Goal: Task Accomplishment & Management: Use online tool/utility

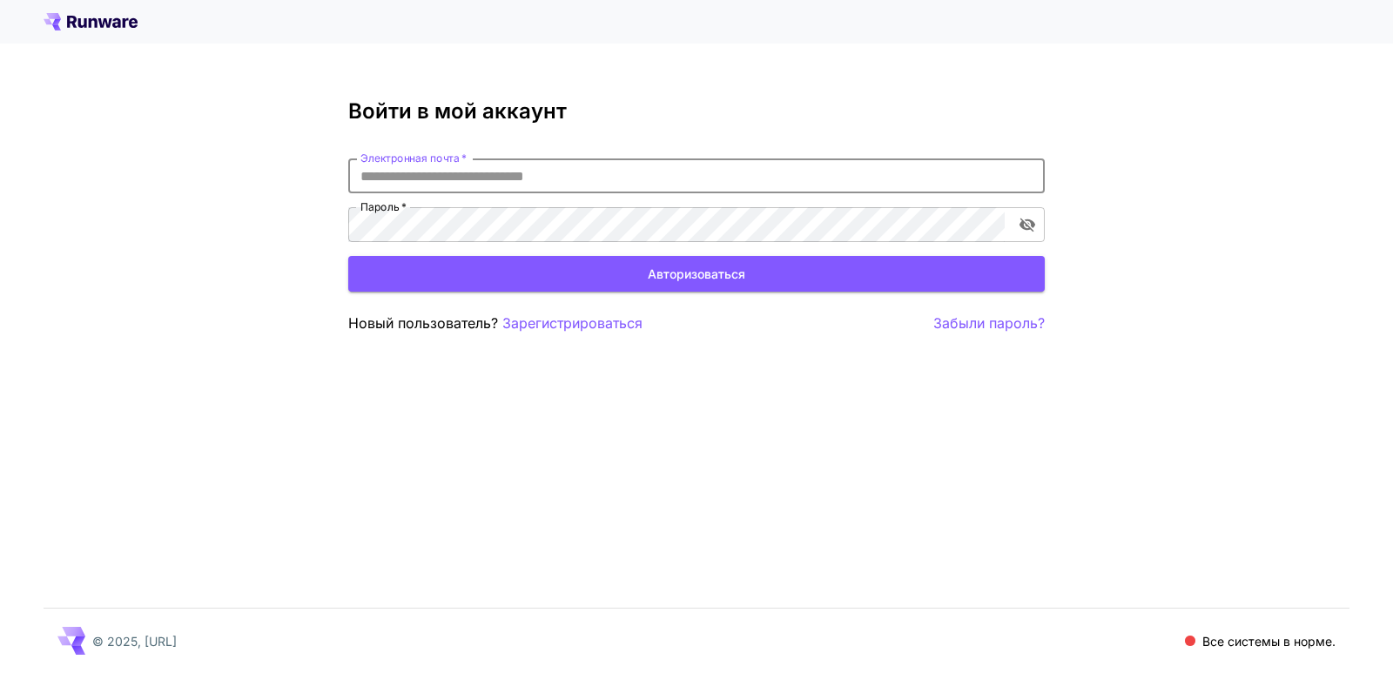
click at [461, 175] on input "Электронная почта   *" at bounding box center [696, 175] width 696 height 35
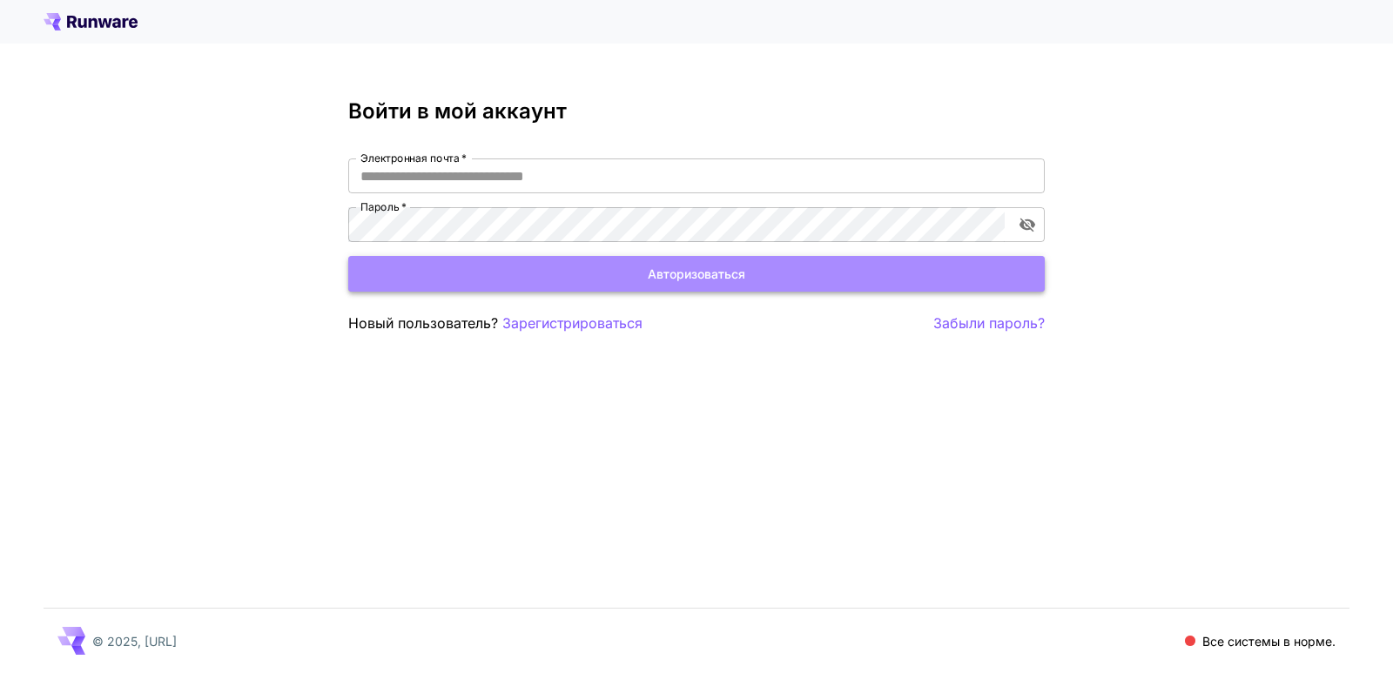
click at [684, 273] on font "Авторизоваться" at bounding box center [697, 273] width 98 height 15
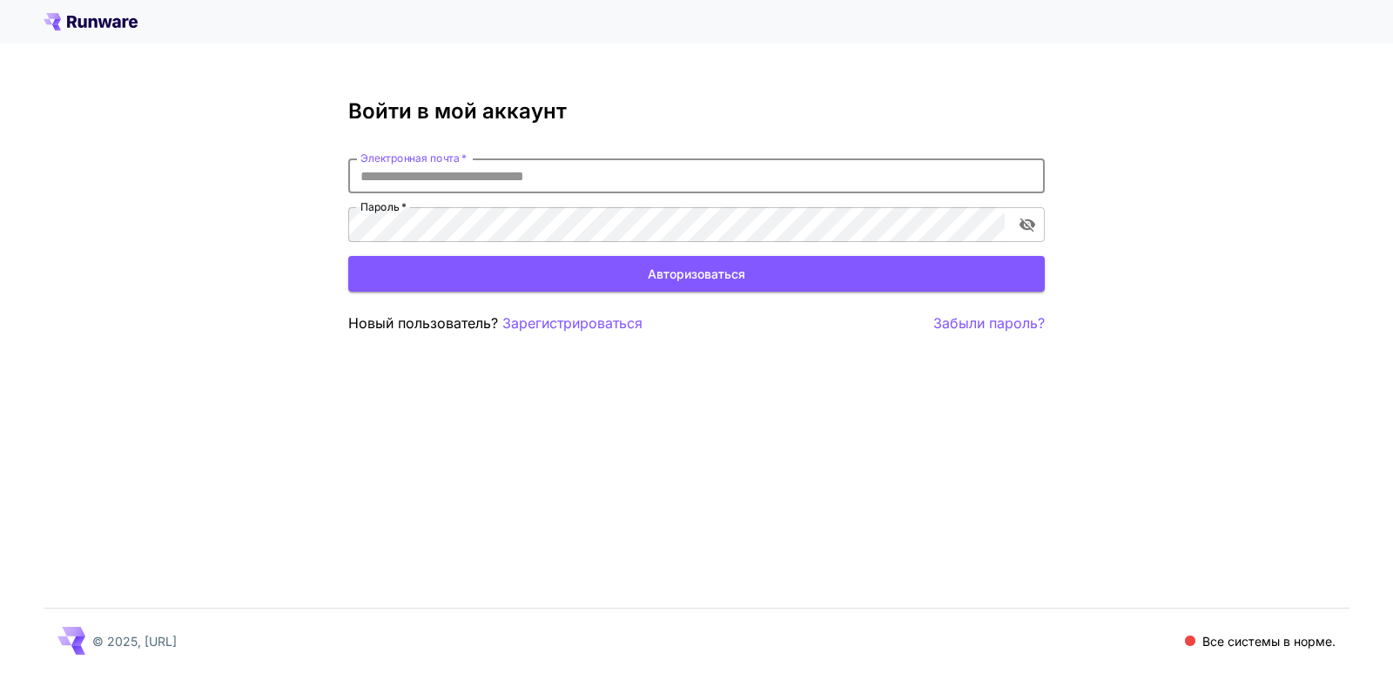
click at [506, 174] on input "Электронная почта   *" at bounding box center [696, 175] width 696 height 35
paste input "**********"
type input "**********"
click at [971, 326] on font "Забыли пароль?" at bounding box center [988, 322] width 111 height 17
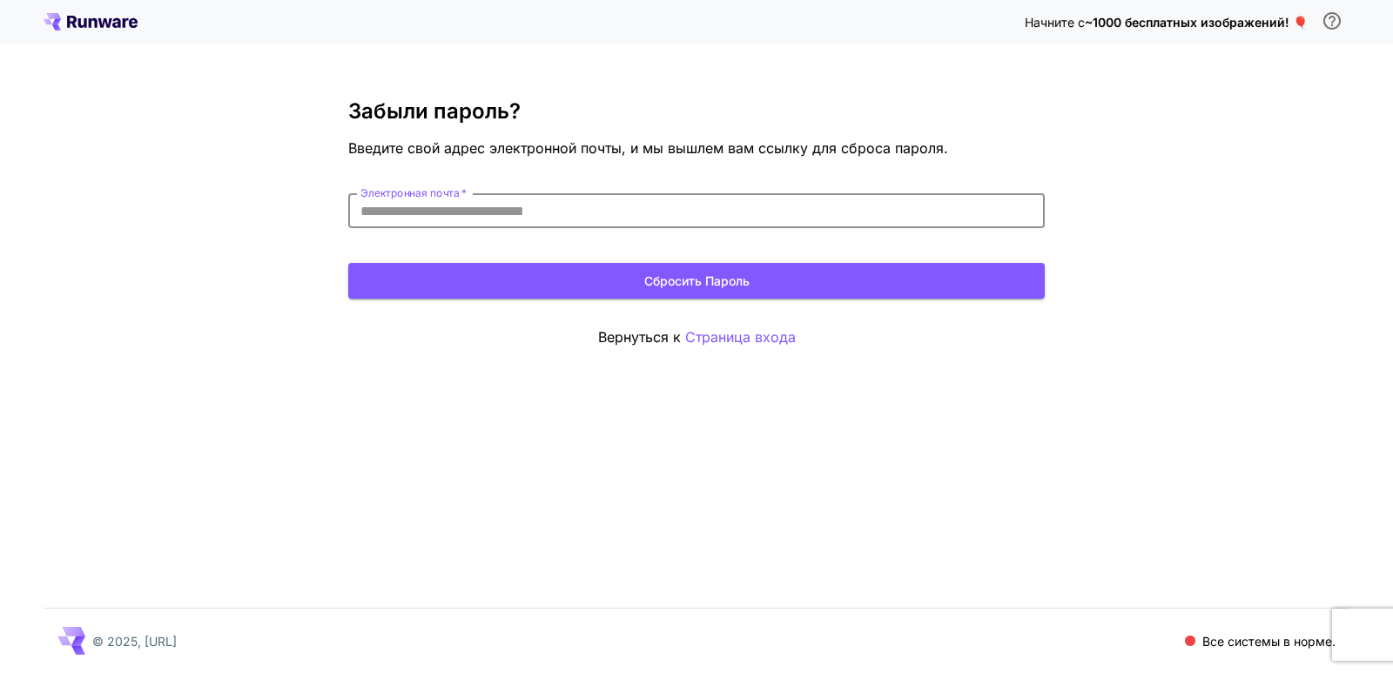
click at [498, 212] on input "Электронная почта   *" at bounding box center [696, 210] width 696 height 35
paste input "**********"
type input "**********"
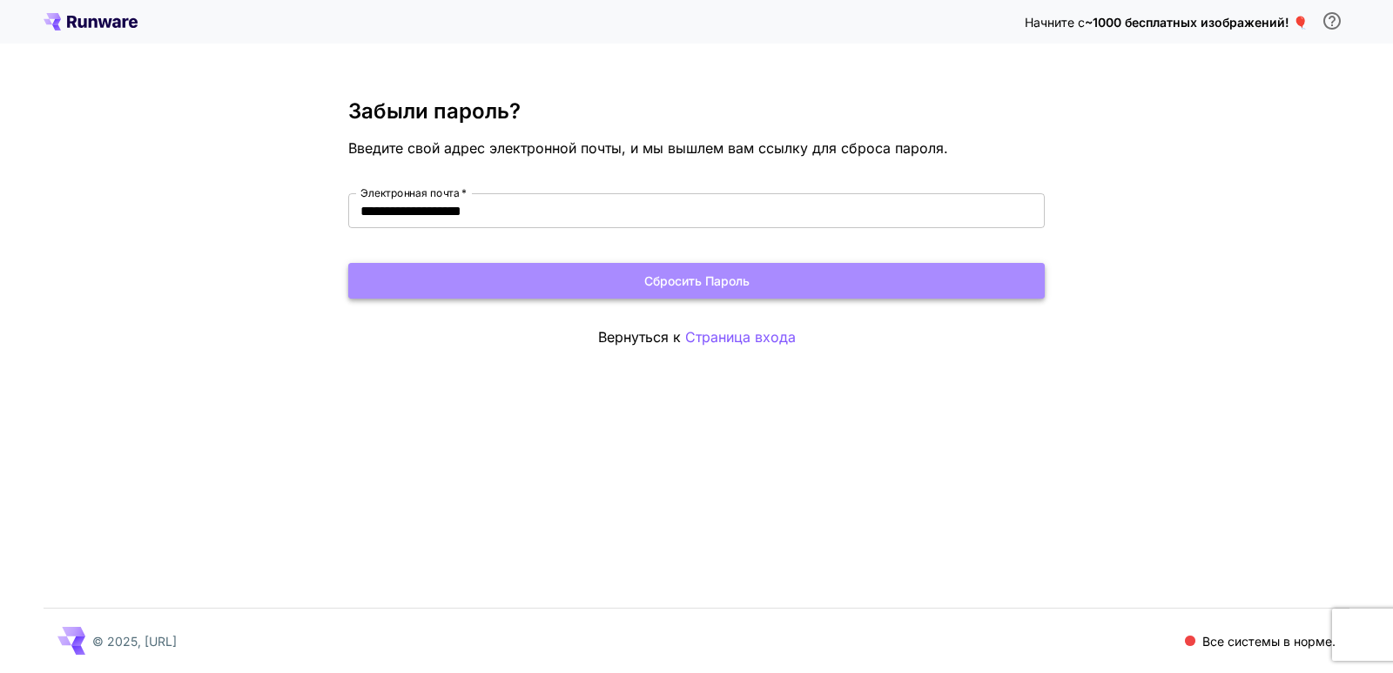
click at [711, 280] on font "Сбросить пароль" at bounding box center [696, 280] width 105 height 15
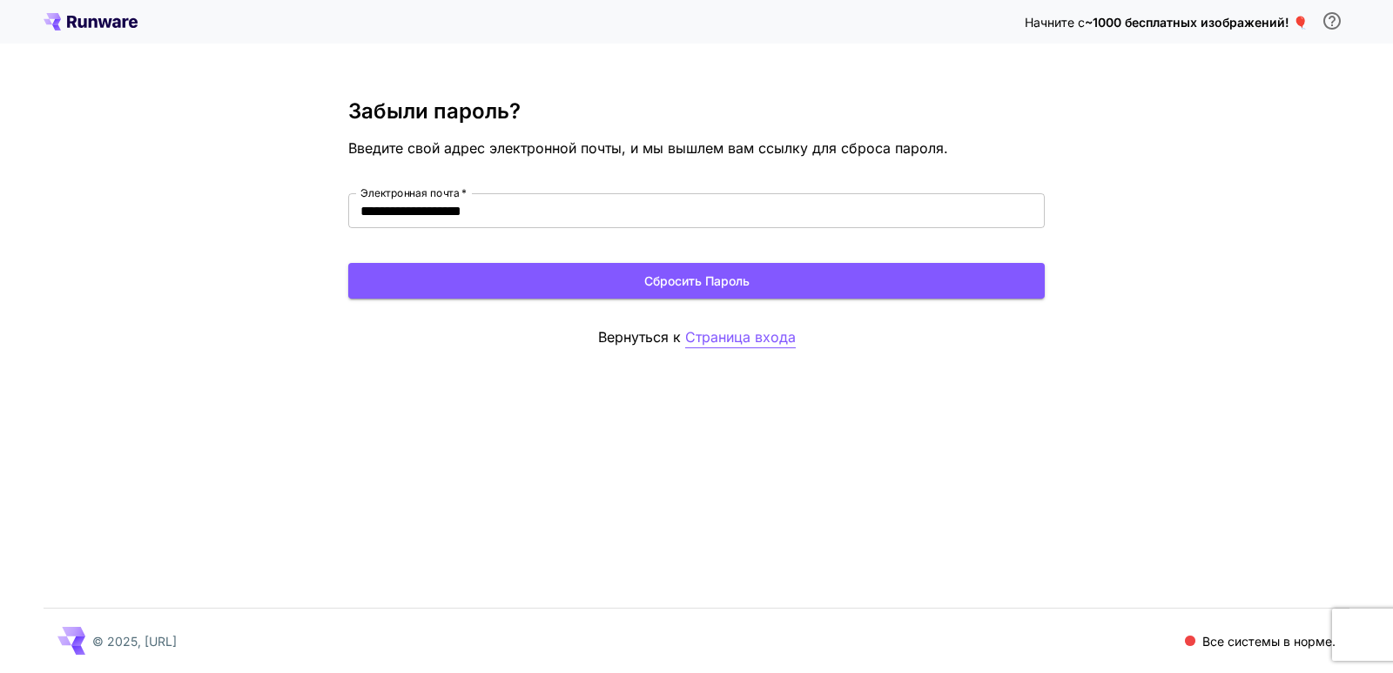
click at [722, 342] on font "Страница входа" at bounding box center [740, 336] width 111 height 17
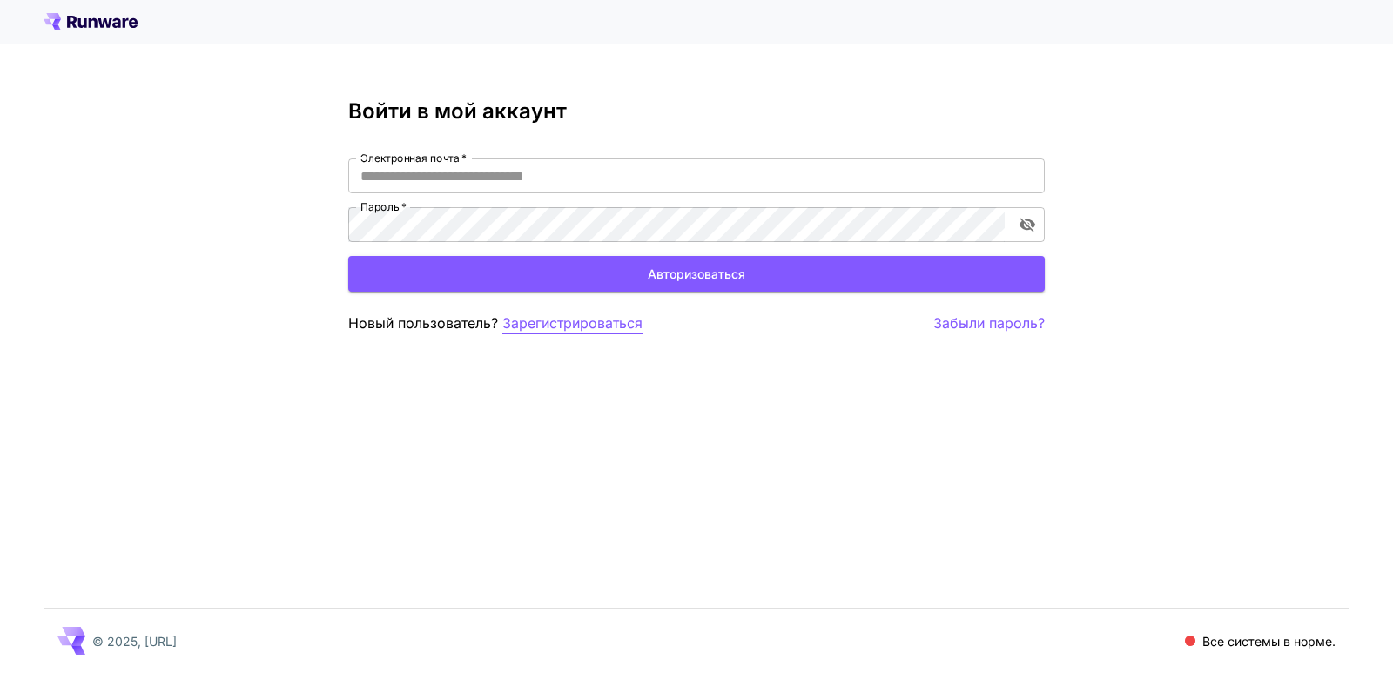
click at [568, 323] on font "Зарегистрироваться" at bounding box center [572, 322] width 140 height 17
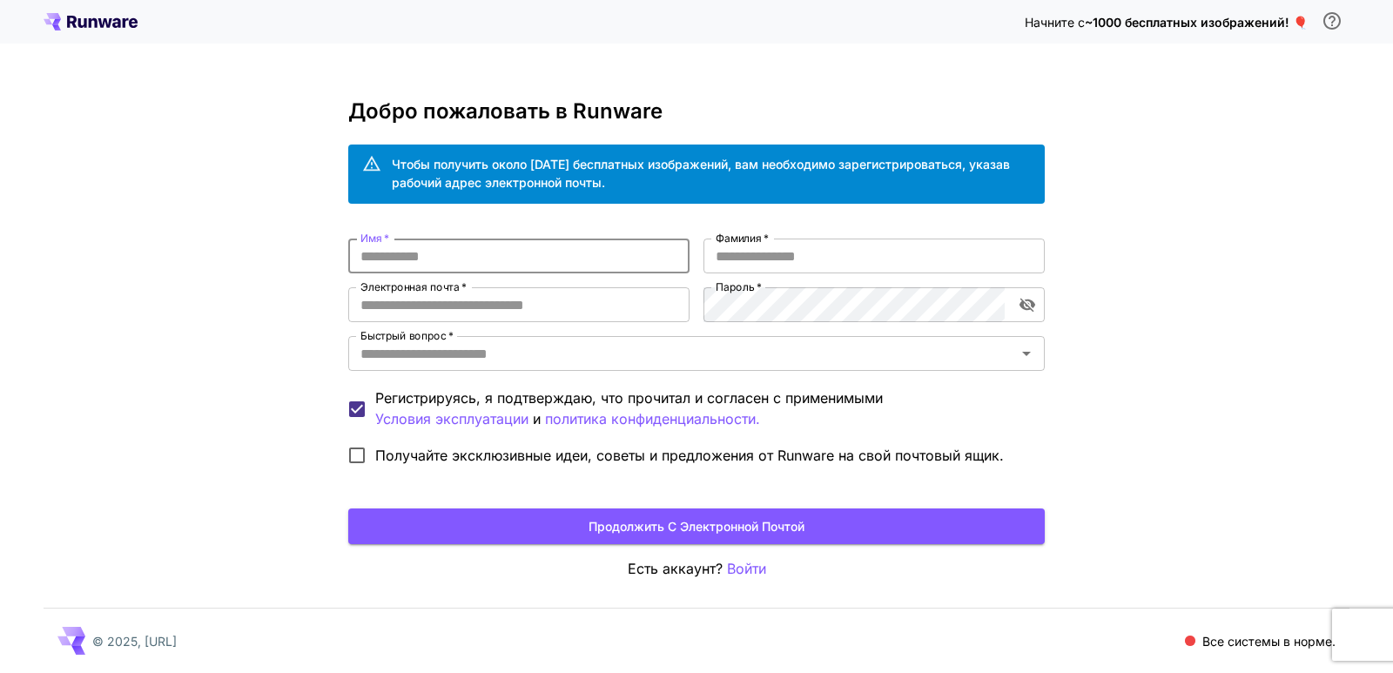
click at [441, 263] on input "Имя   *" at bounding box center [518, 256] width 341 height 35
type input "***"
click at [434, 304] on input "Электронная почта   *" at bounding box center [518, 304] width 341 height 35
paste input "**********"
type input "**********"
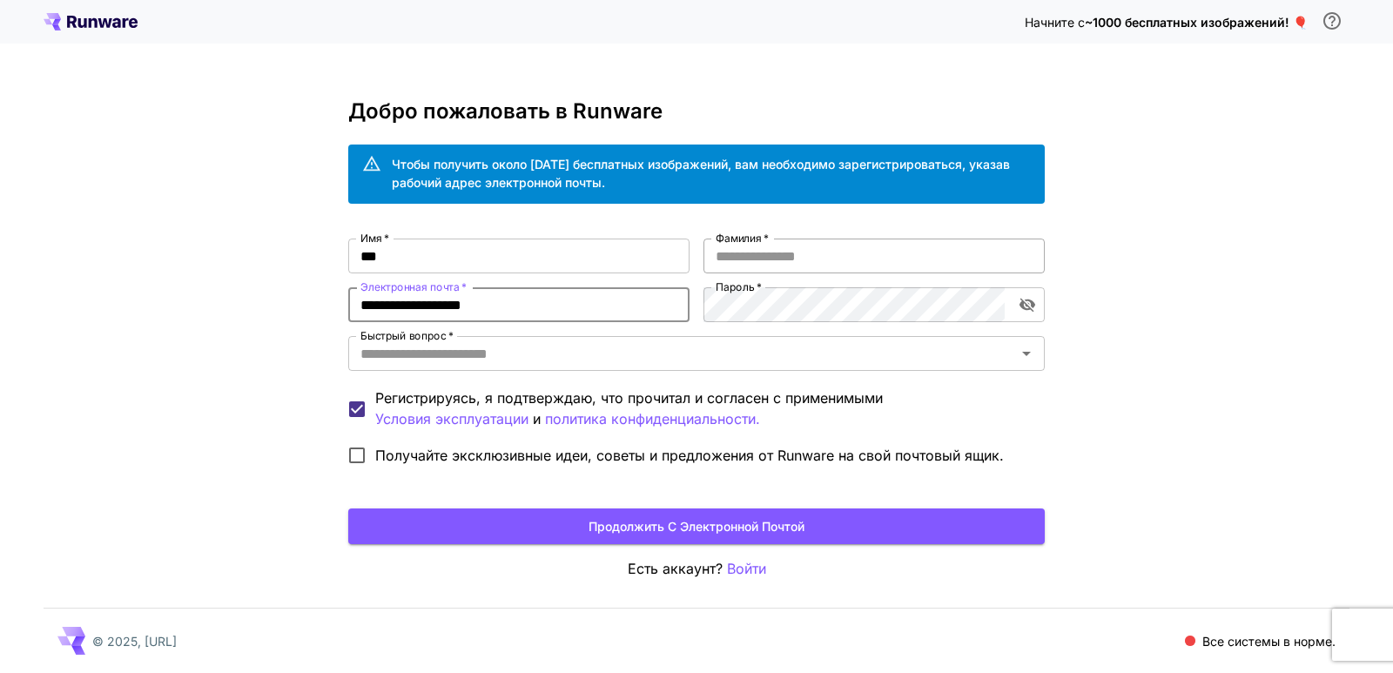
click at [736, 257] on input "Фамилия   *" at bounding box center [873, 256] width 341 height 35
click at [1026, 352] on icon "Открыть" at bounding box center [1026, 354] width 9 height 4
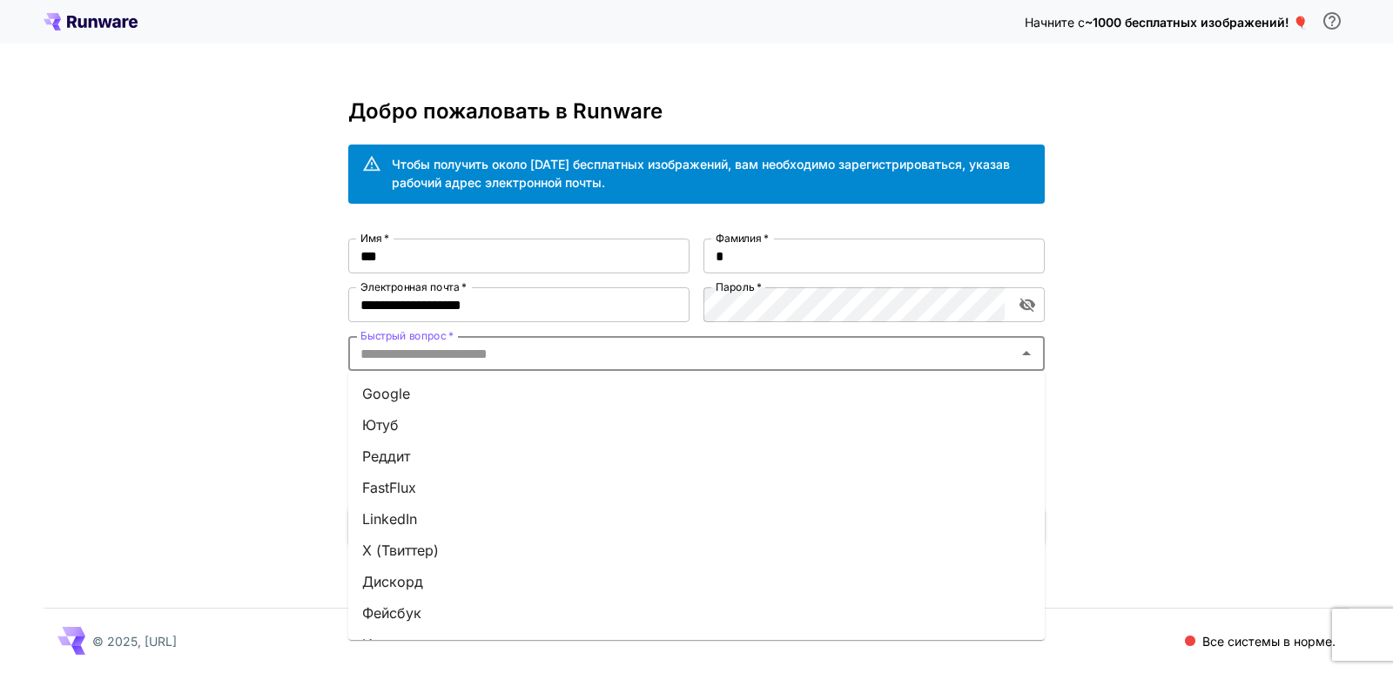
click at [411, 519] on font "LinkedIn" at bounding box center [389, 518] width 55 height 17
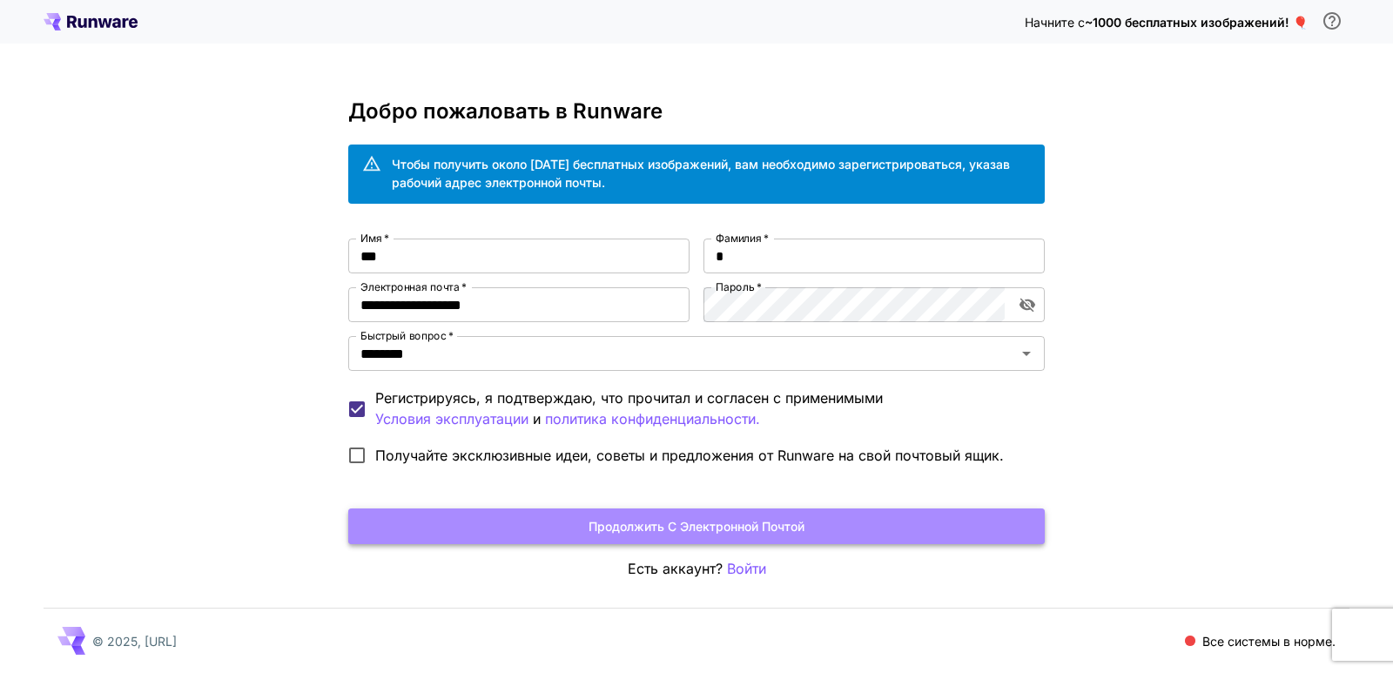
click at [602, 519] on font "Продолжить с электронной почтой" at bounding box center [696, 526] width 216 height 15
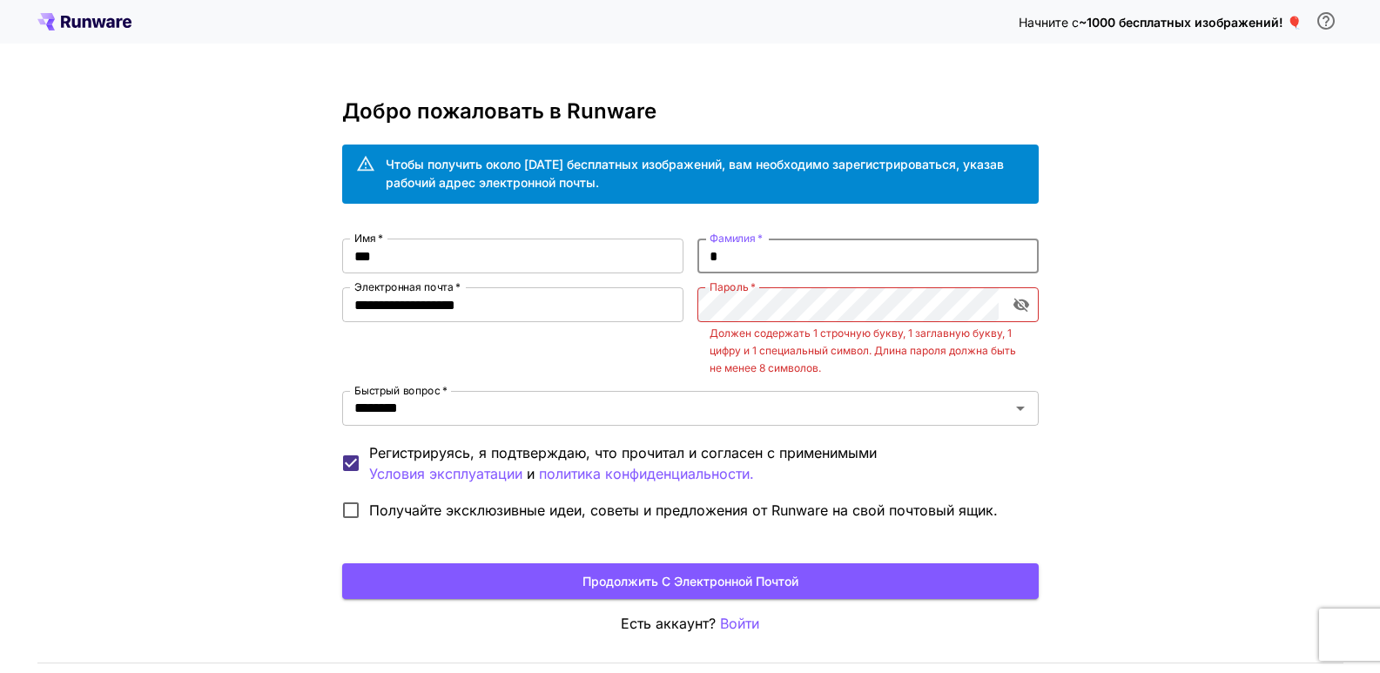
click at [750, 252] on input "*" at bounding box center [867, 256] width 341 height 35
click at [1018, 308] on icon "включить видимость пароля" at bounding box center [1020, 306] width 16 height 14
click at [1018, 308] on icon "включить видимость пароля" at bounding box center [1020, 304] width 16 height 11
click at [1018, 308] on icon "включить видимость пароля" at bounding box center [1020, 306] width 16 height 14
click at [1018, 308] on icon "включить видимость пароля" at bounding box center [1020, 304] width 16 height 11
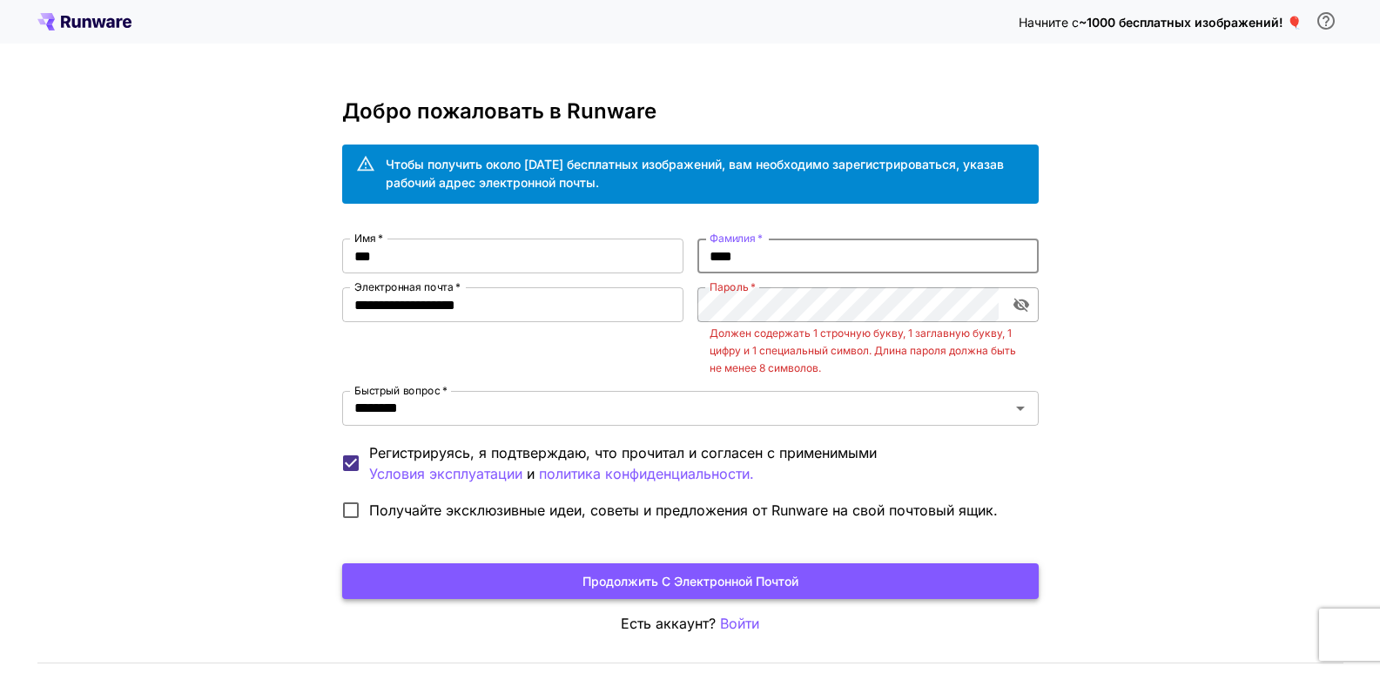
type input "****"
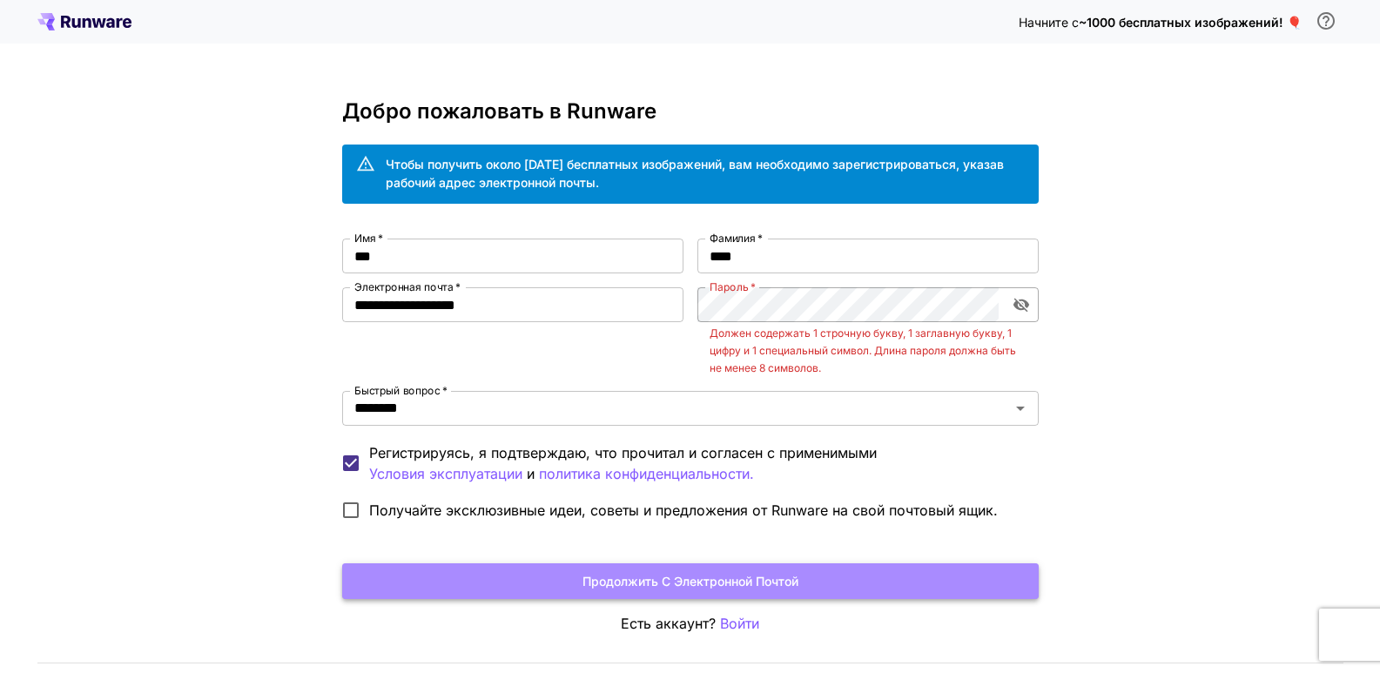
click at [571, 582] on button "Продолжить с электронной почтой" at bounding box center [690, 581] width 696 height 36
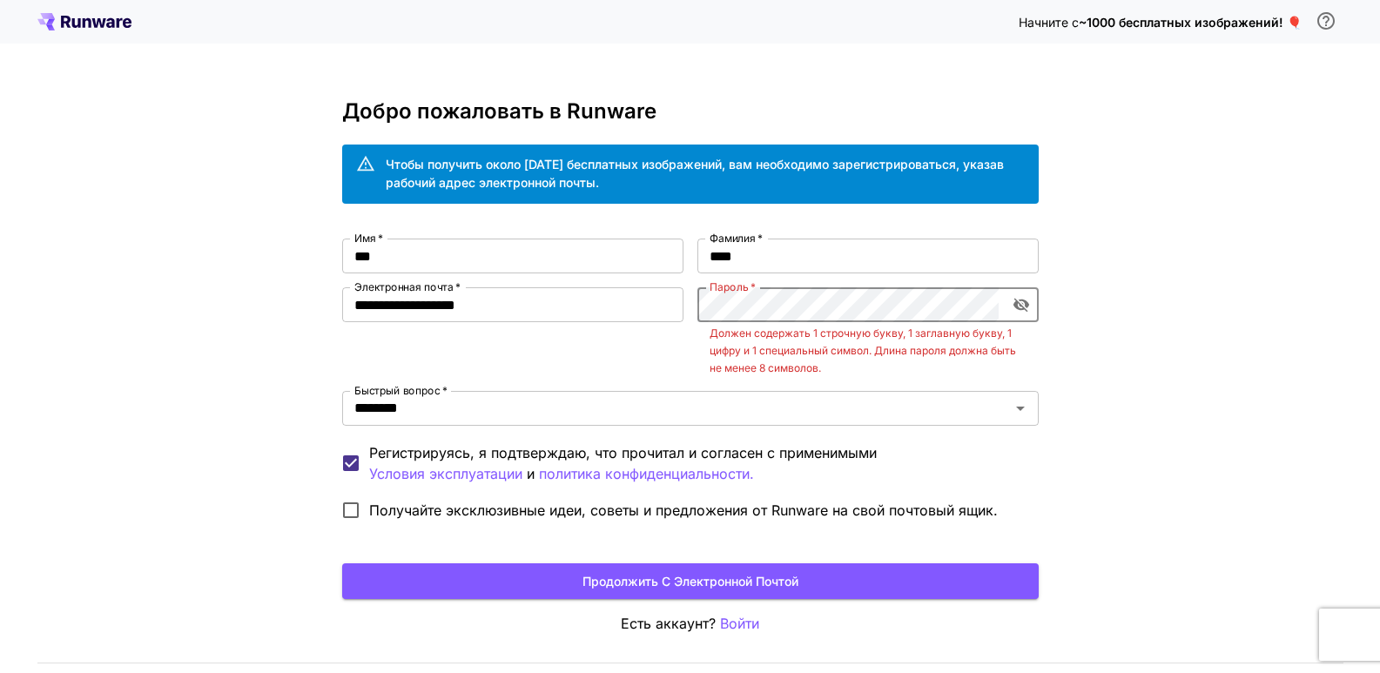
click at [1024, 309] on icon "включить видимость пароля" at bounding box center [1020, 306] width 16 height 14
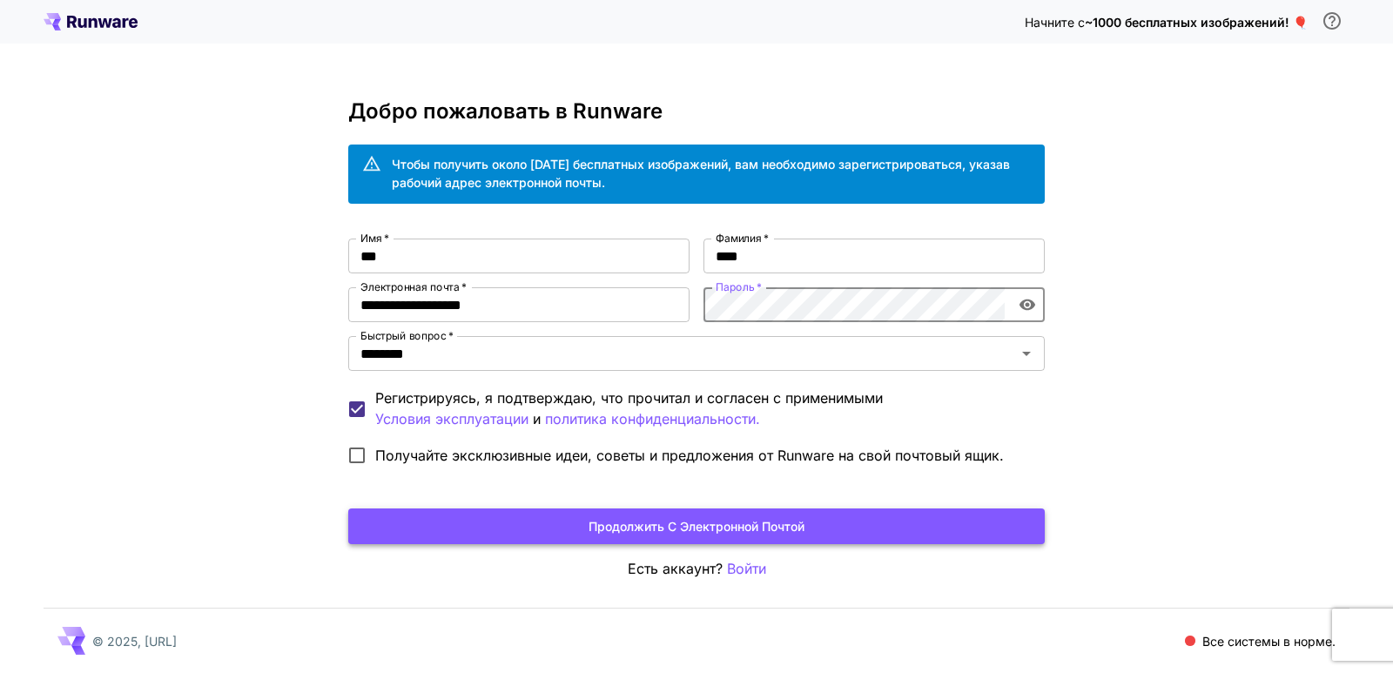
click at [743, 524] on font "Продолжить с электронной почтой" at bounding box center [696, 526] width 216 height 15
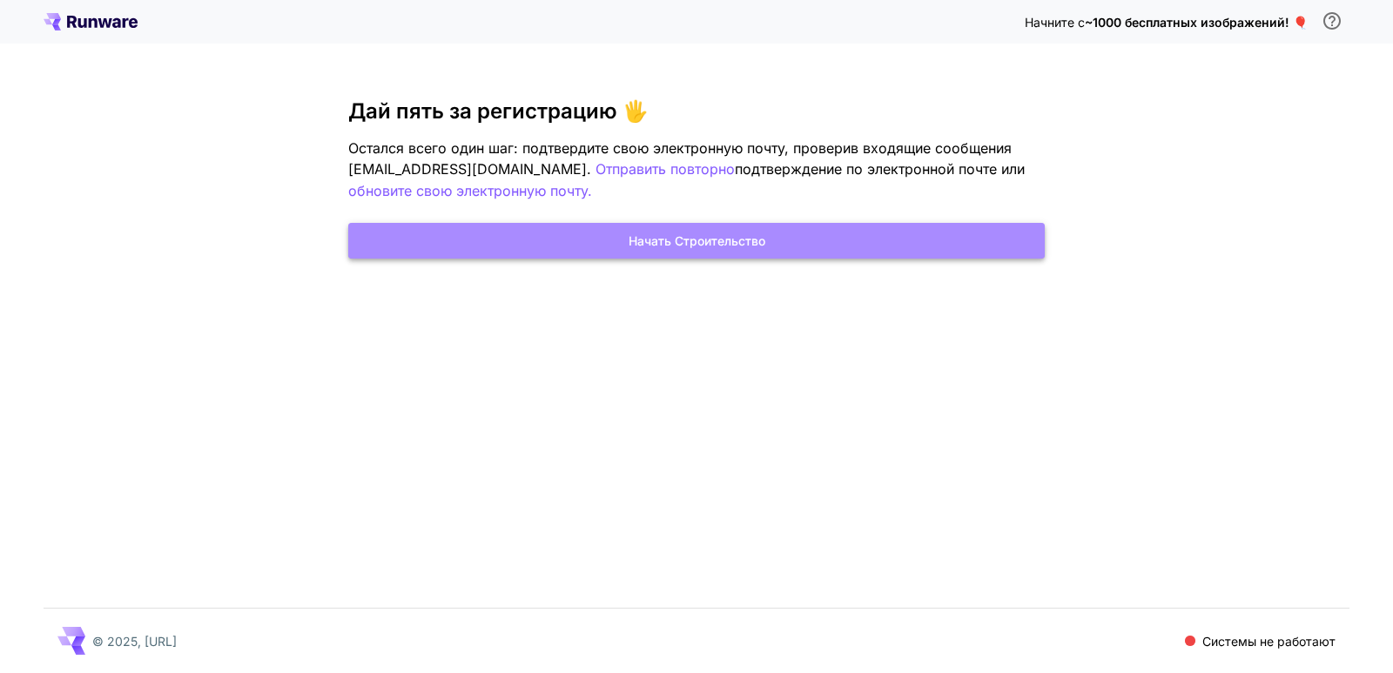
click at [658, 239] on font "Начать строительство" at bounding box center [697, 240] width 137 height 15
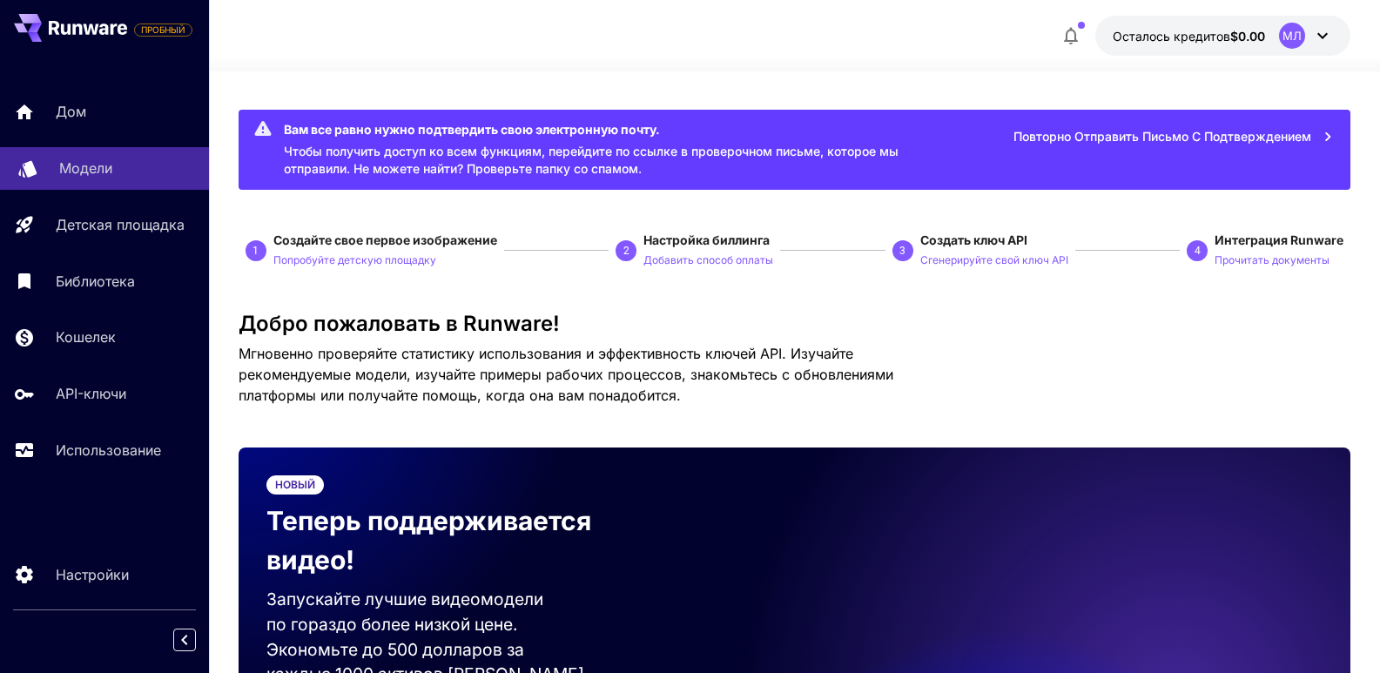
click at [77, 171] on font "Модели" at bounding box center [85, 167] width 53 height 17
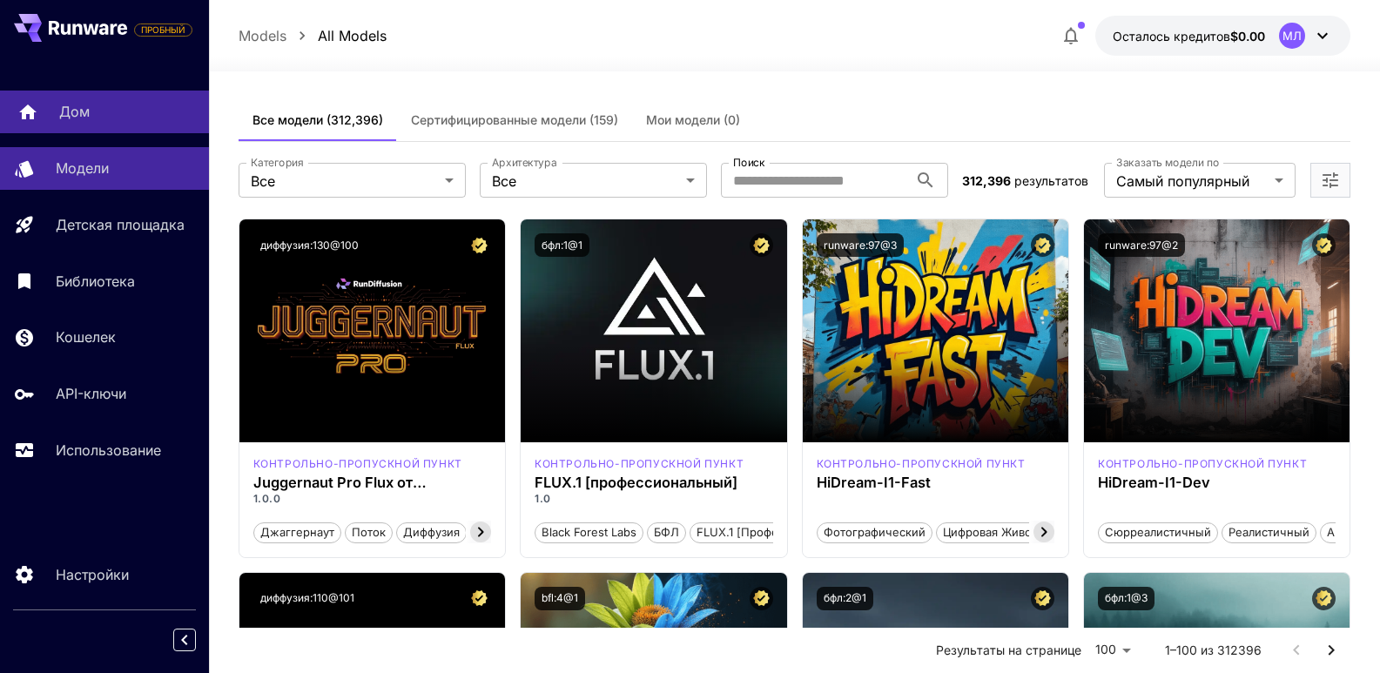
click at [66, 103] on font "Дом" at bounding box center [74, 111] width 30 height 17
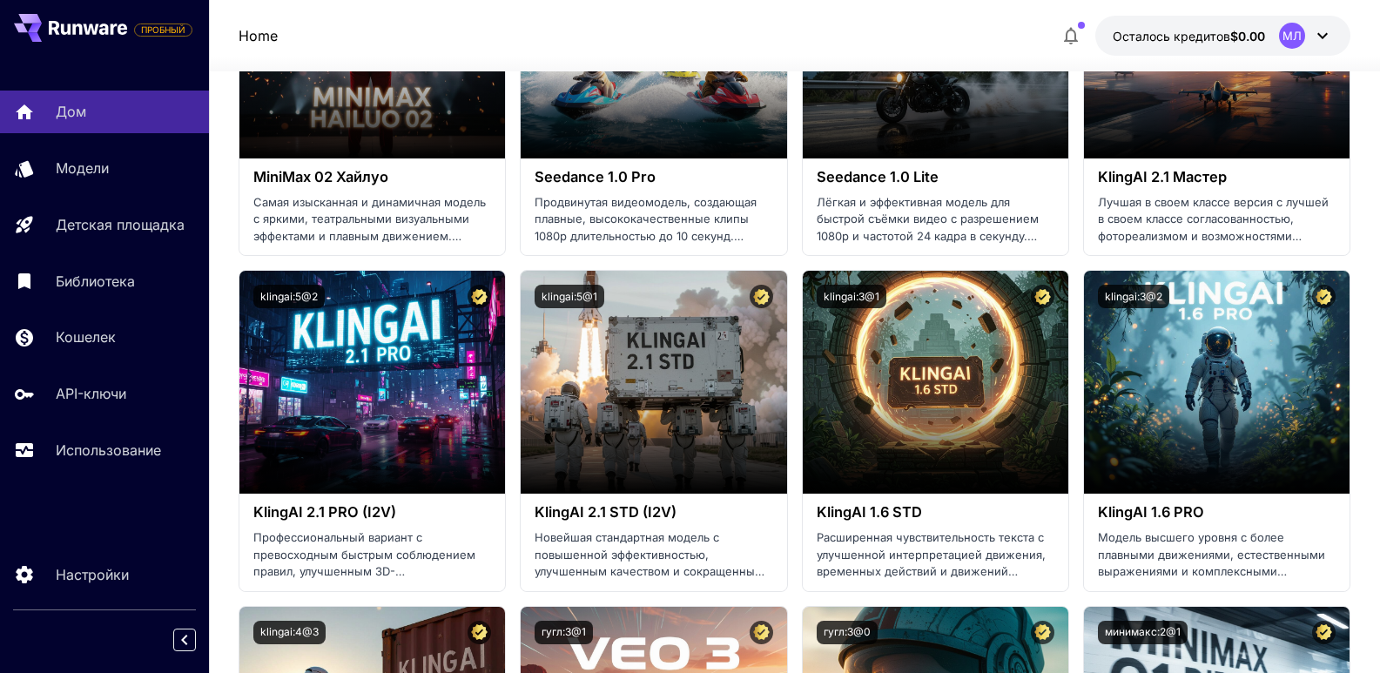
scroll to position [261, 0]
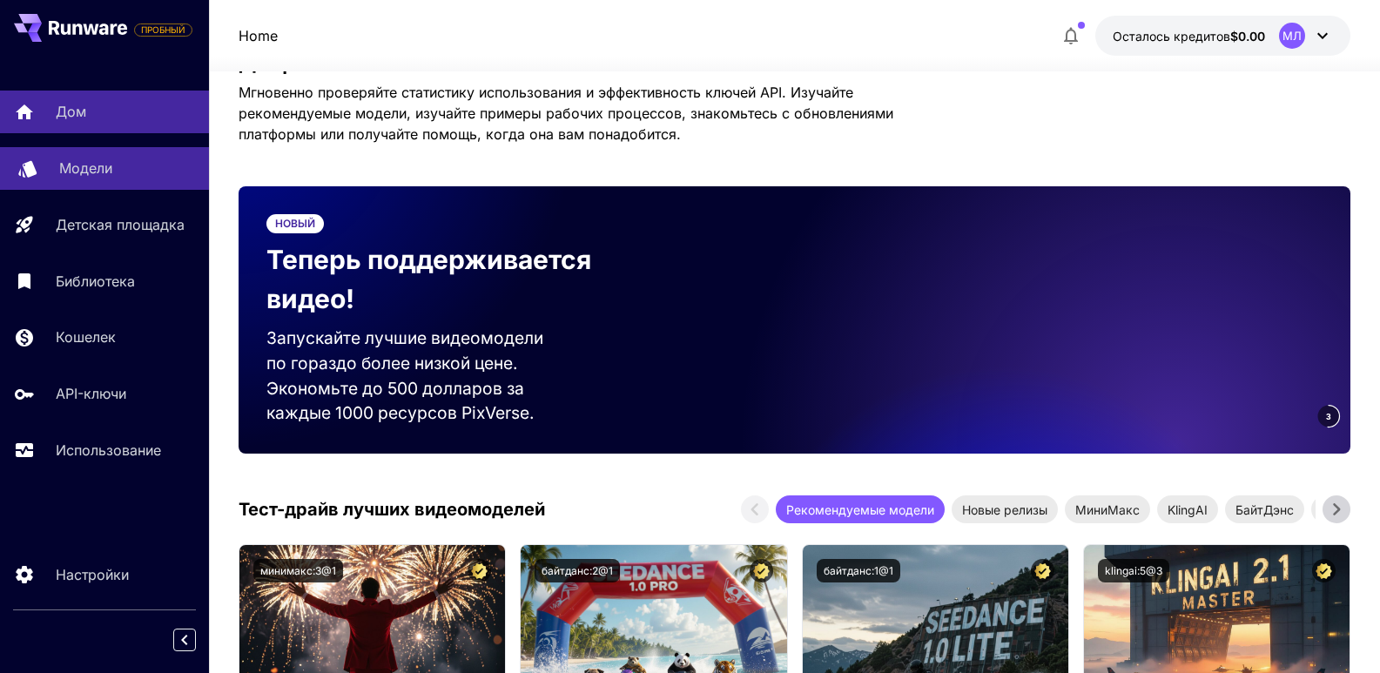
click at [83, 178] on p "Модели" at bounding box center [85, 168] width 53 height 21
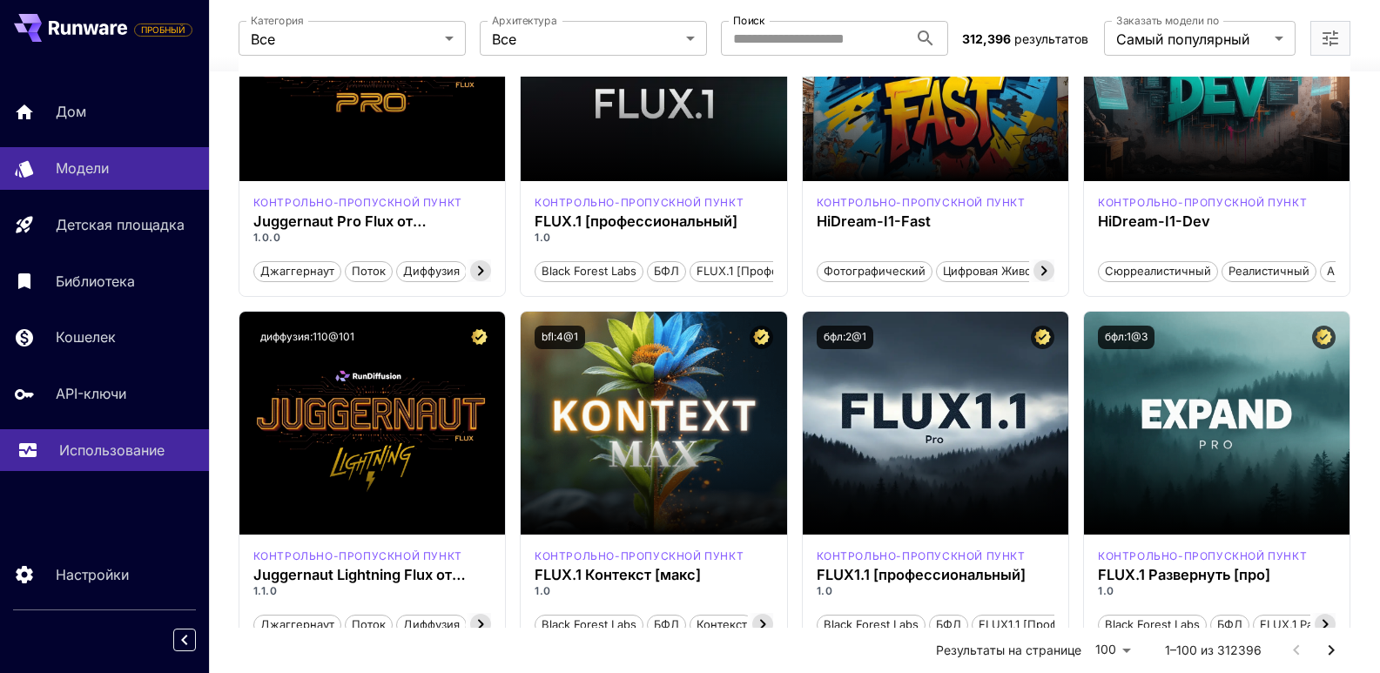
click at [106, 448] on font "Использование" at bounding box center [111, 449] width 105 height 17
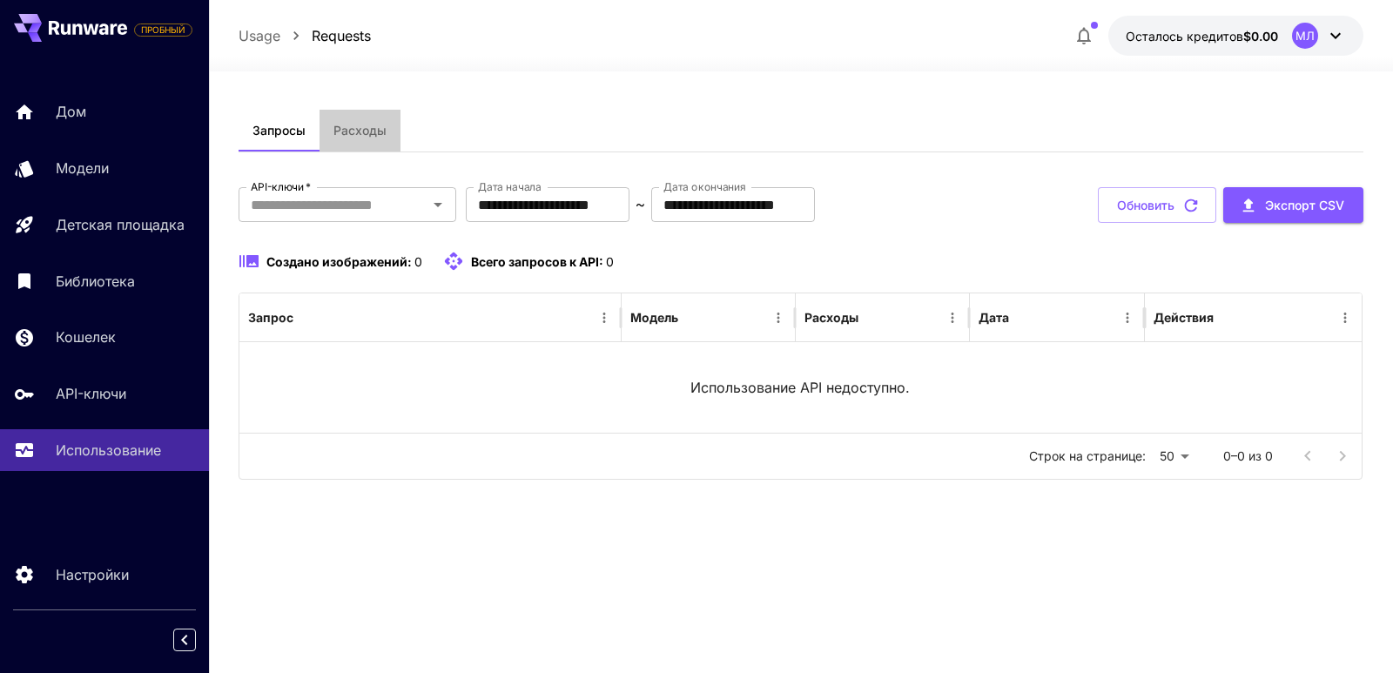
click at [337, 134] on font "Расходы" at bounding box center [359, 130] width 53 height 15
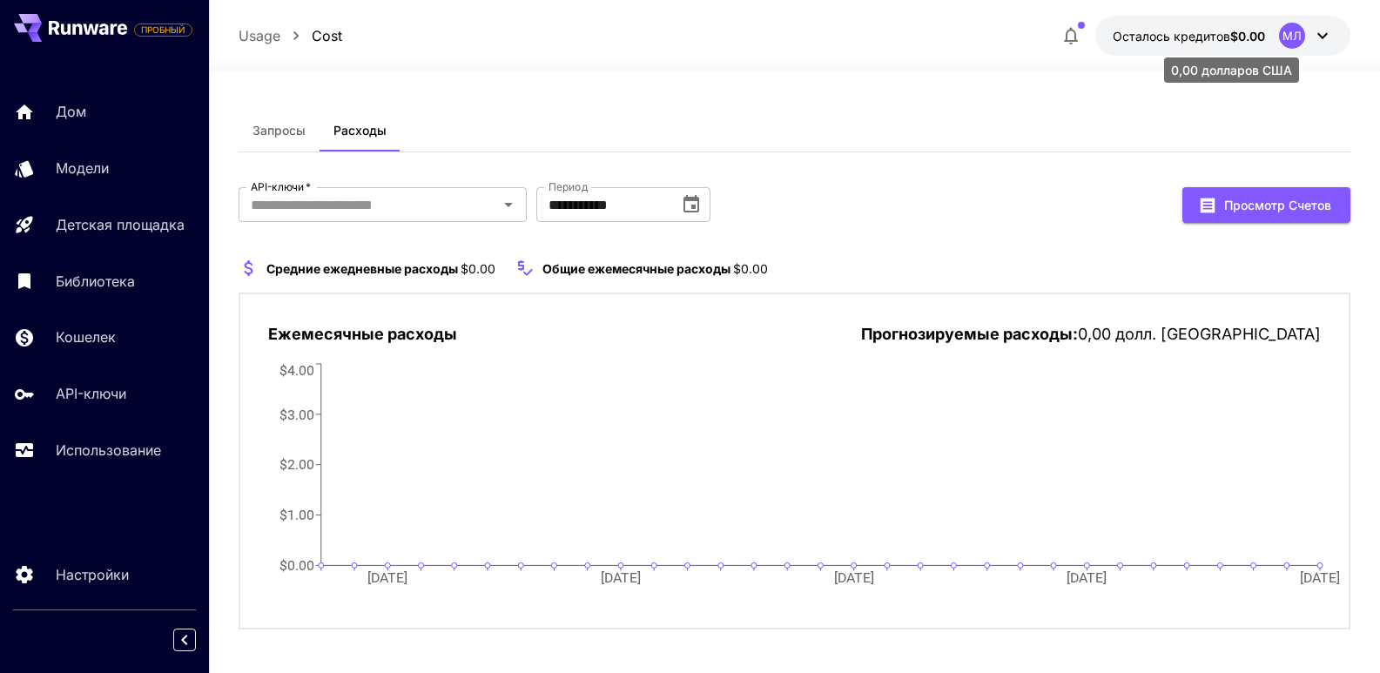
click at [1220, 33] on font "Осталось кредитов" at bounding box center [1172, 36] width 118 height 15
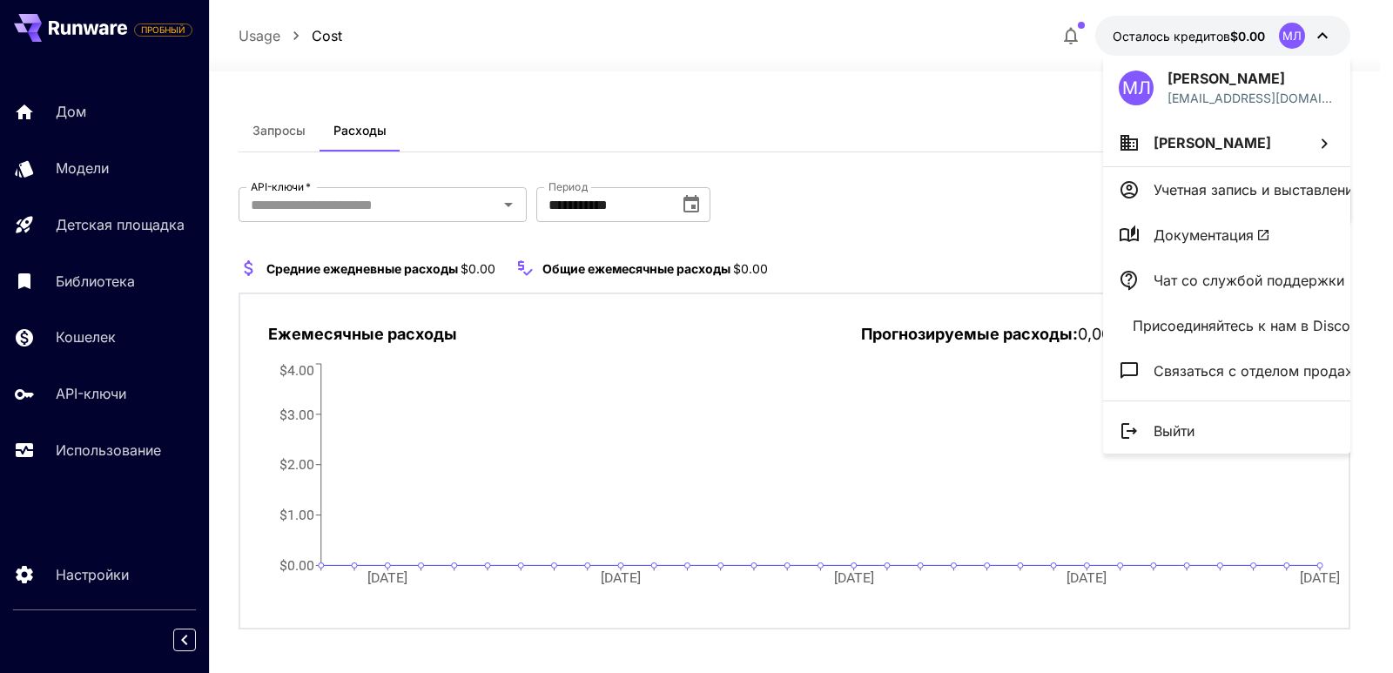
click at [983, 64] on div at bounding box center [696, 336] width 1393 height 673
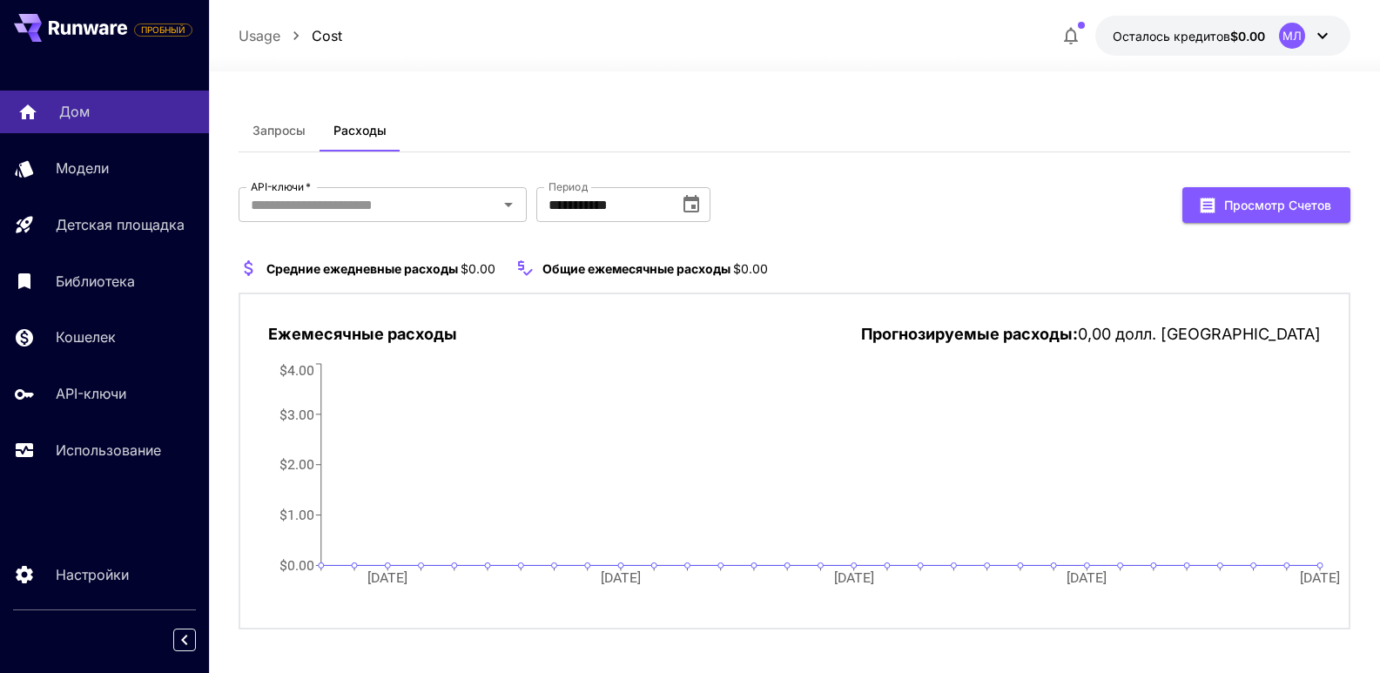
click at [62, 111] on font "Дом" at bounding box center [74, 111] width 30 height 17
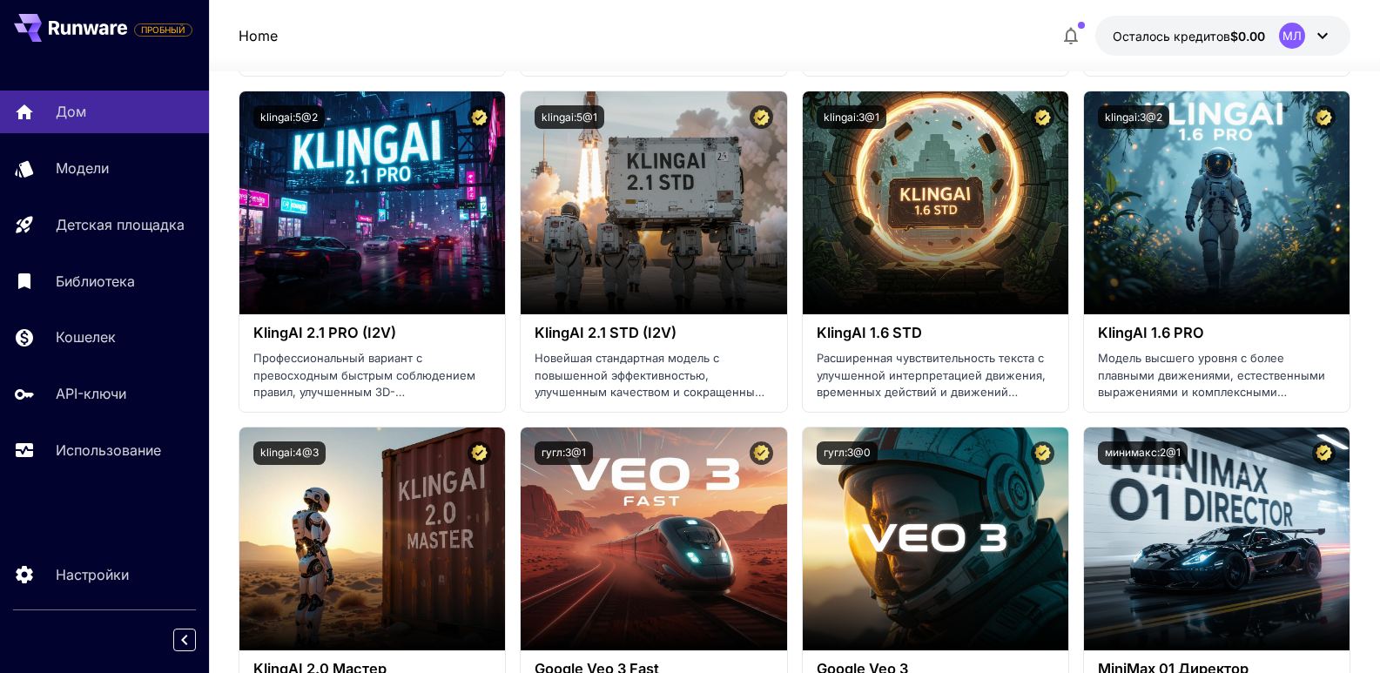
scroll to position [1132, 0]
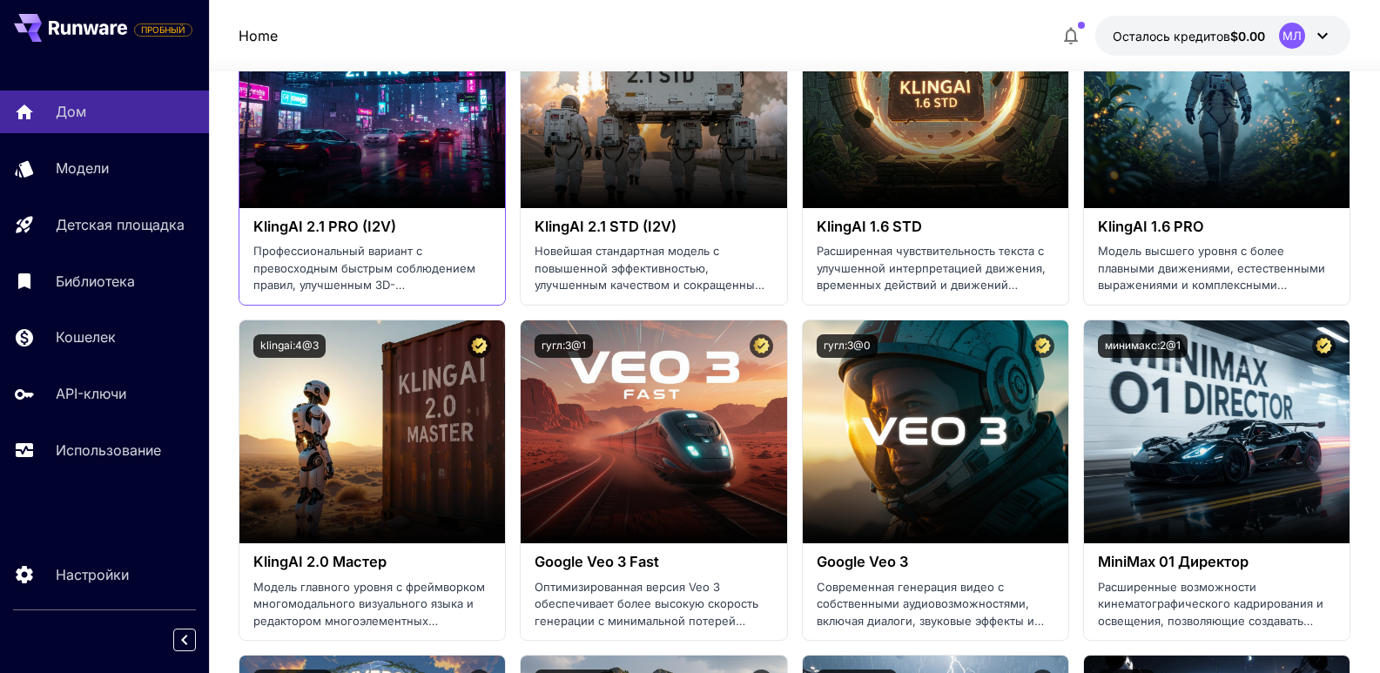
click at [319, 233] on font "KlingAI 2.1 PRO (I2V)" at bounding box center [324, 226] width 143 height 17
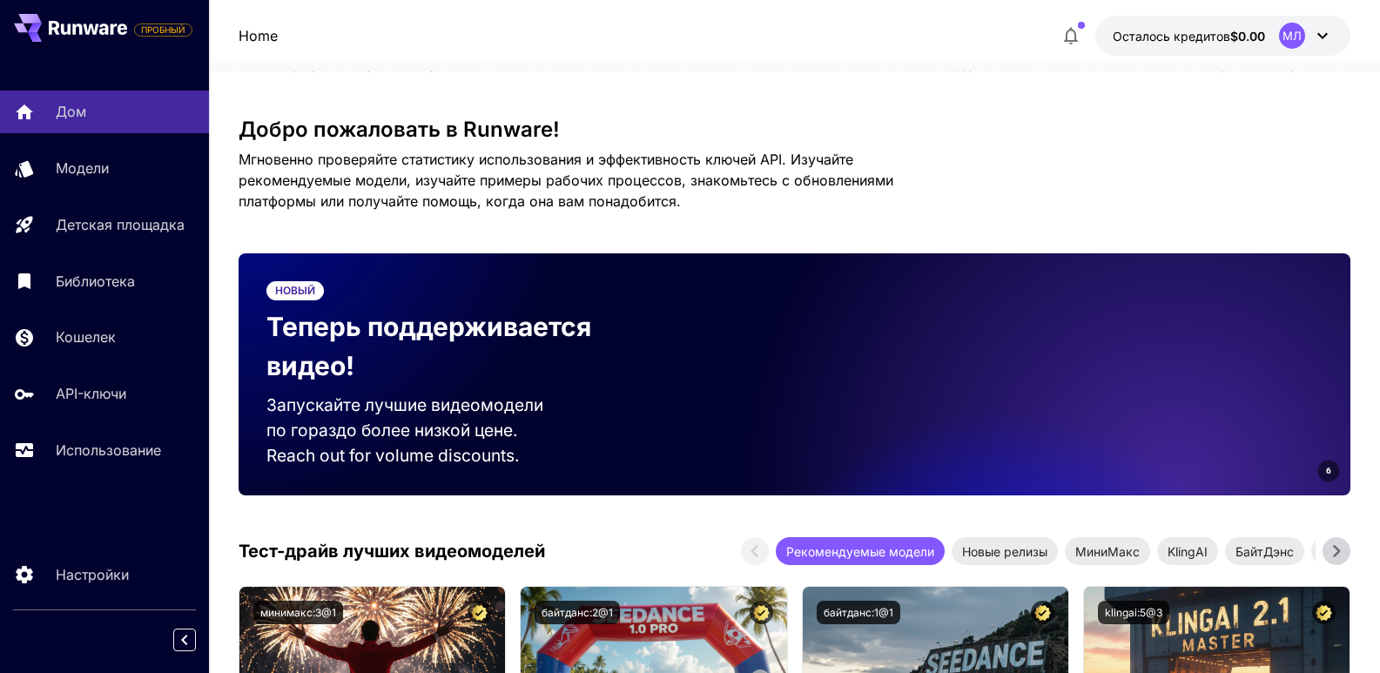
scroll to position [0, 0]
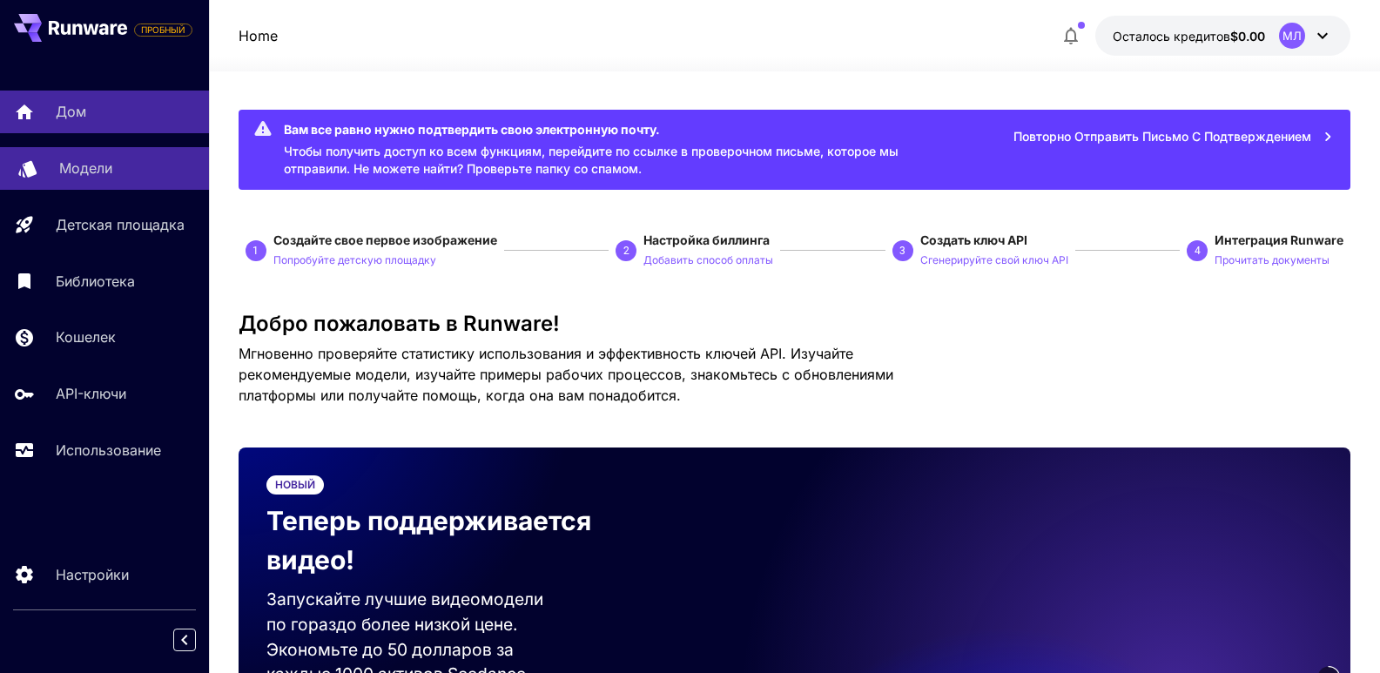
click at [71, 165] on font "Модели" at bounding box center [85, 167] width 53 height 17
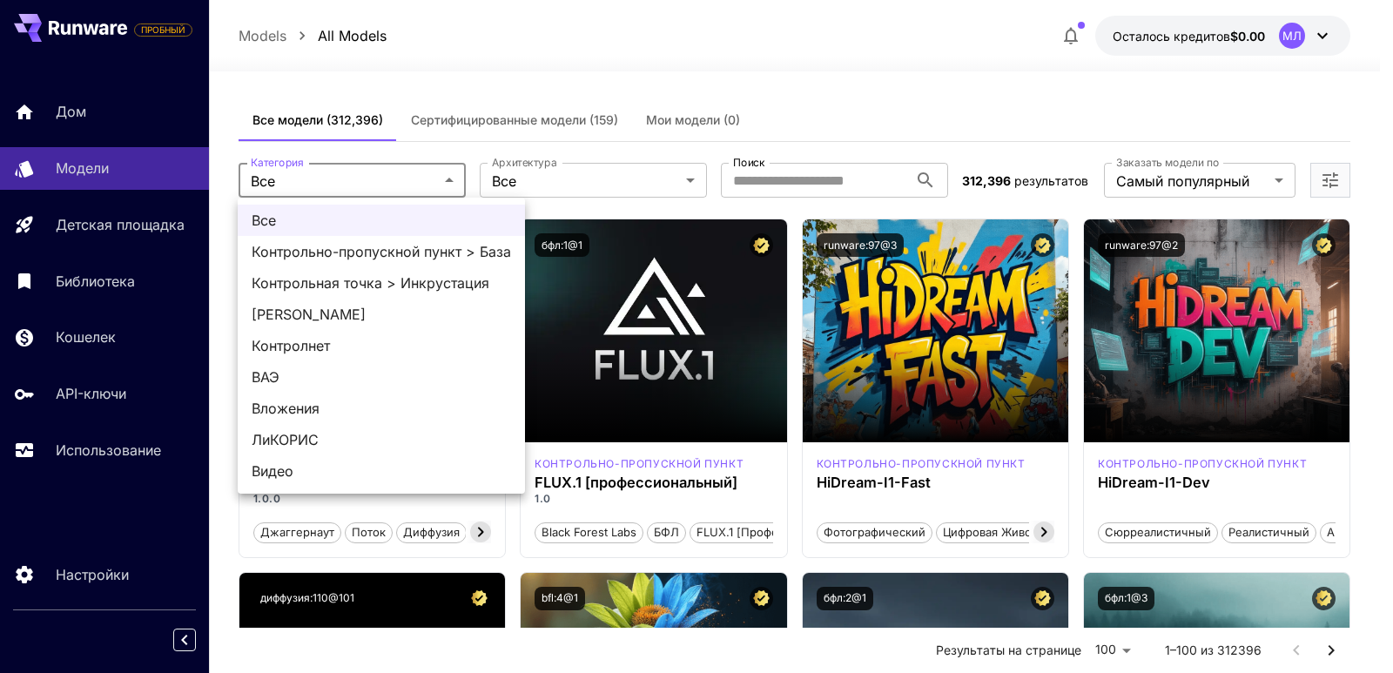
click at [457, 181] on div at bounding box center [696, 336] width 1393 height 673
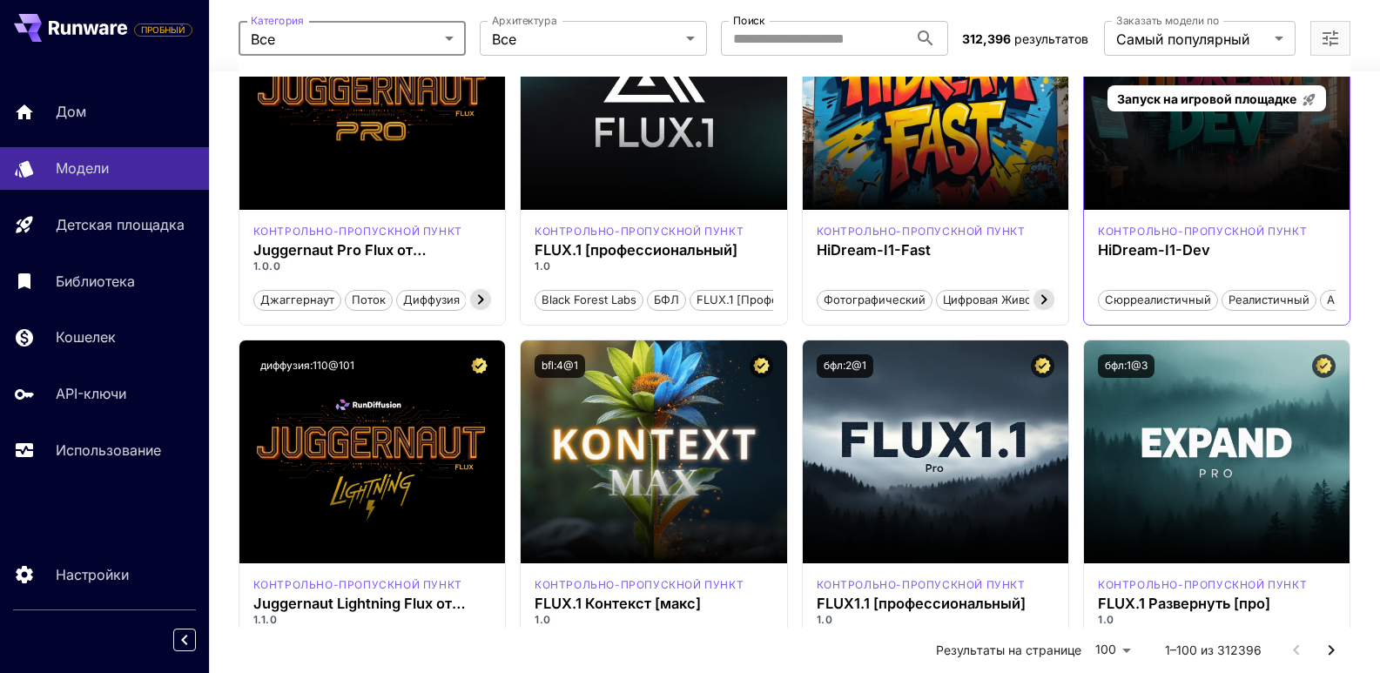
scroll to position [435, 0]
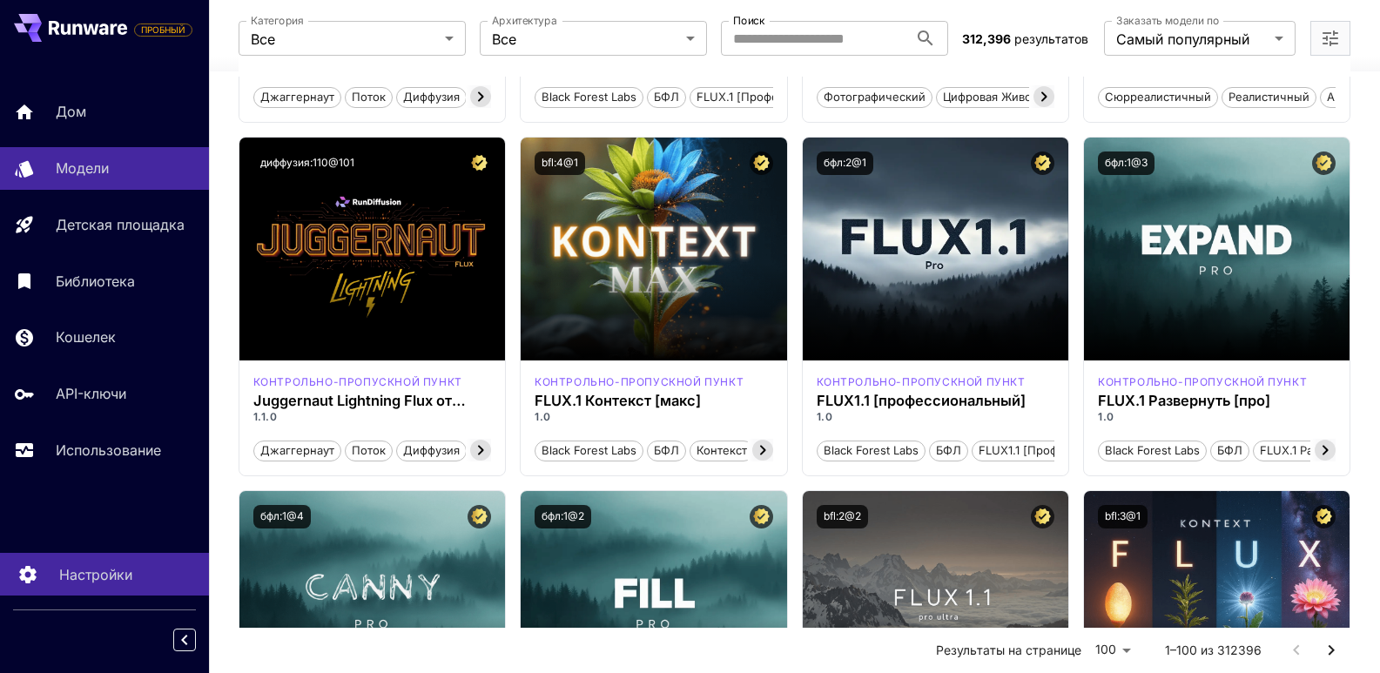
click at [94, 580] on font "Настройки" at bounding box center [95, 574] width 73 height 17
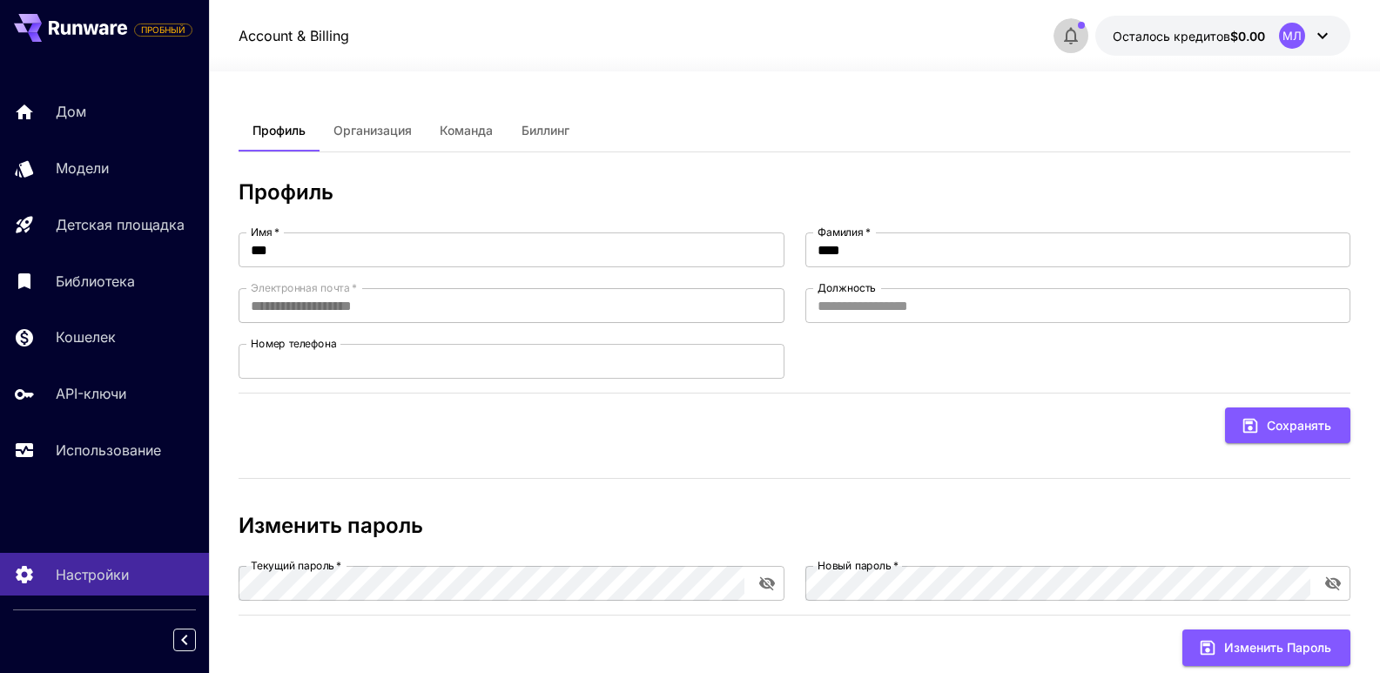
drag, startPoint x: 1080, startPoint y: 23, endPoint x: 1078, endPoint y: 31, distance: 9.1
click at [1078, 31] on span "button" at bounding box center [1070, 35] width 21 height 21
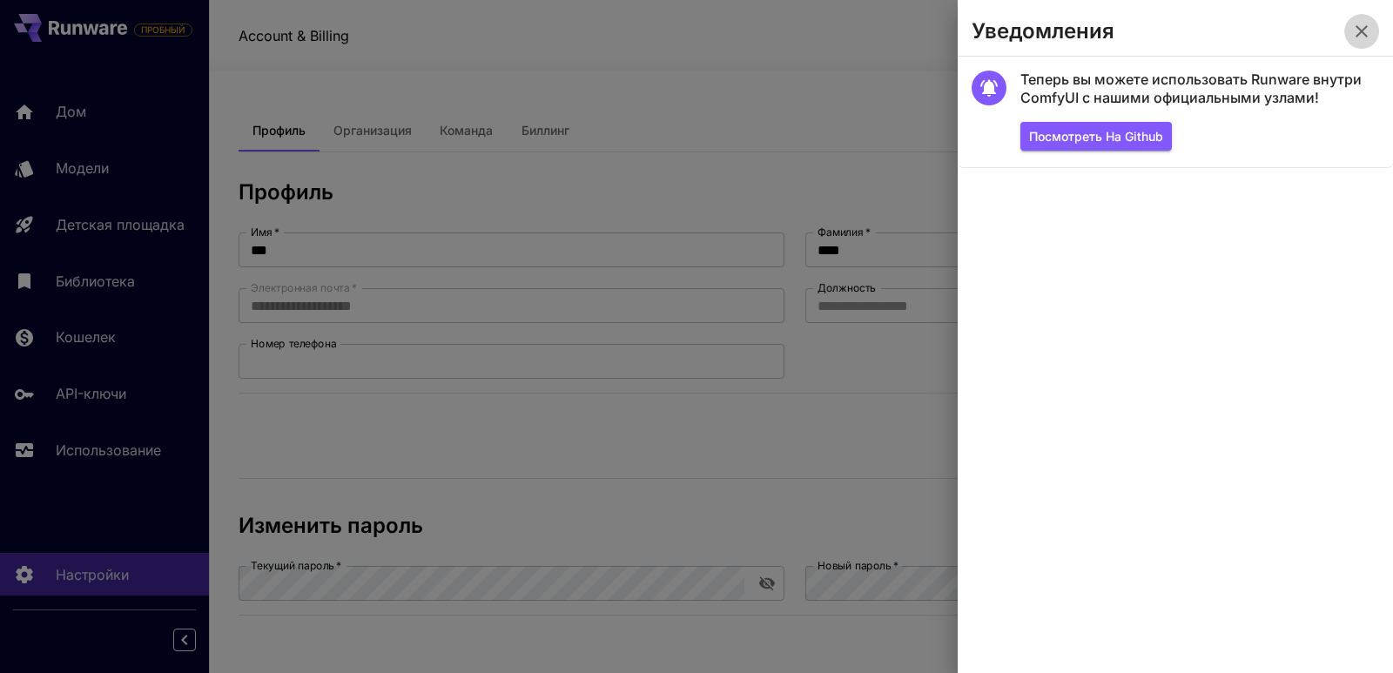
click at [1358, 24] on icon "button" at bounding box center [1361, 31] width 21 height 21
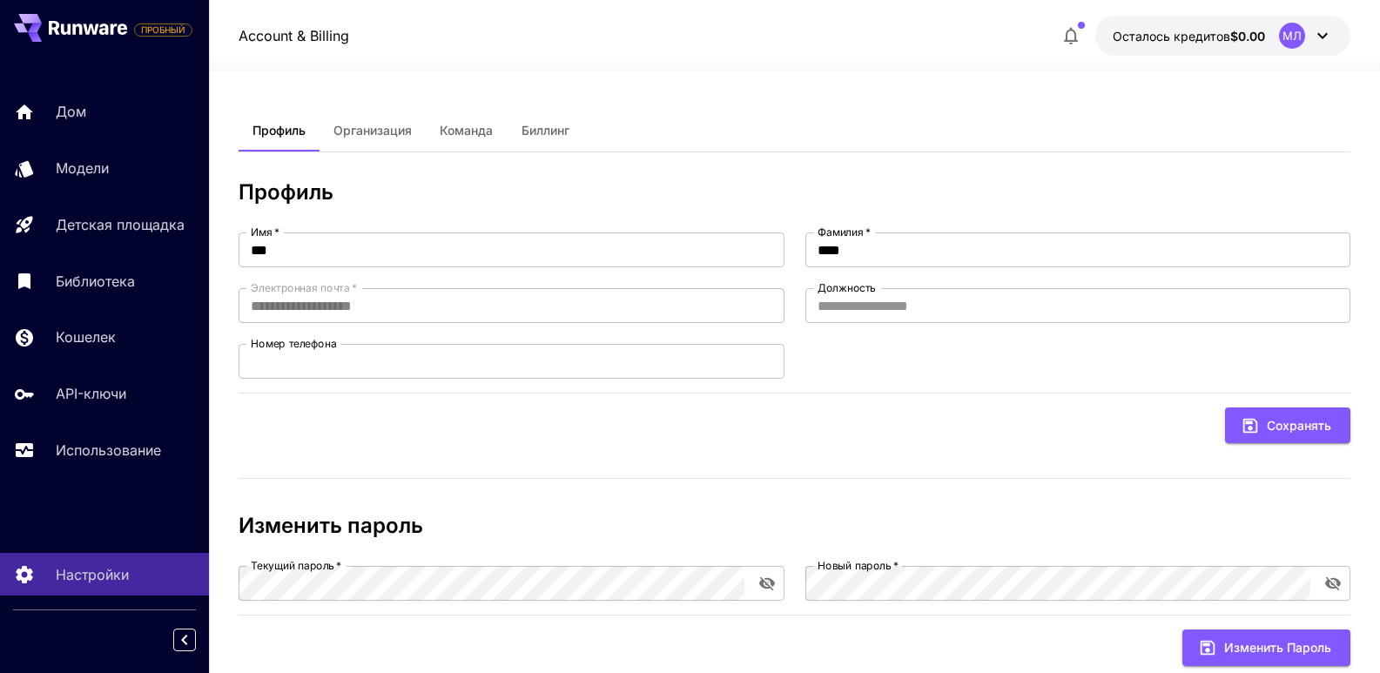
click at [60, 28] on icon at bounding box center [88, 28] width 78 height 14
click at [103, 159] on font "Модели" at bounding box center [85, 167] width 53 height 17
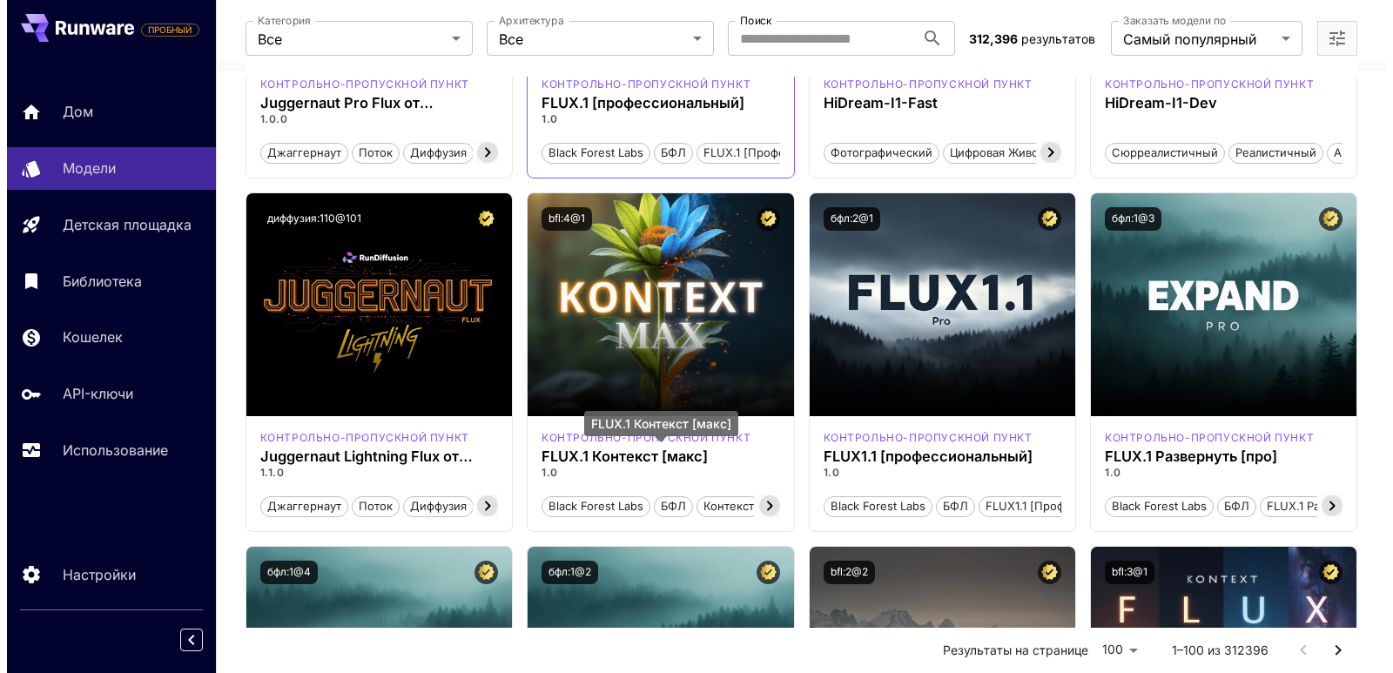
scroll to position [261, 0]
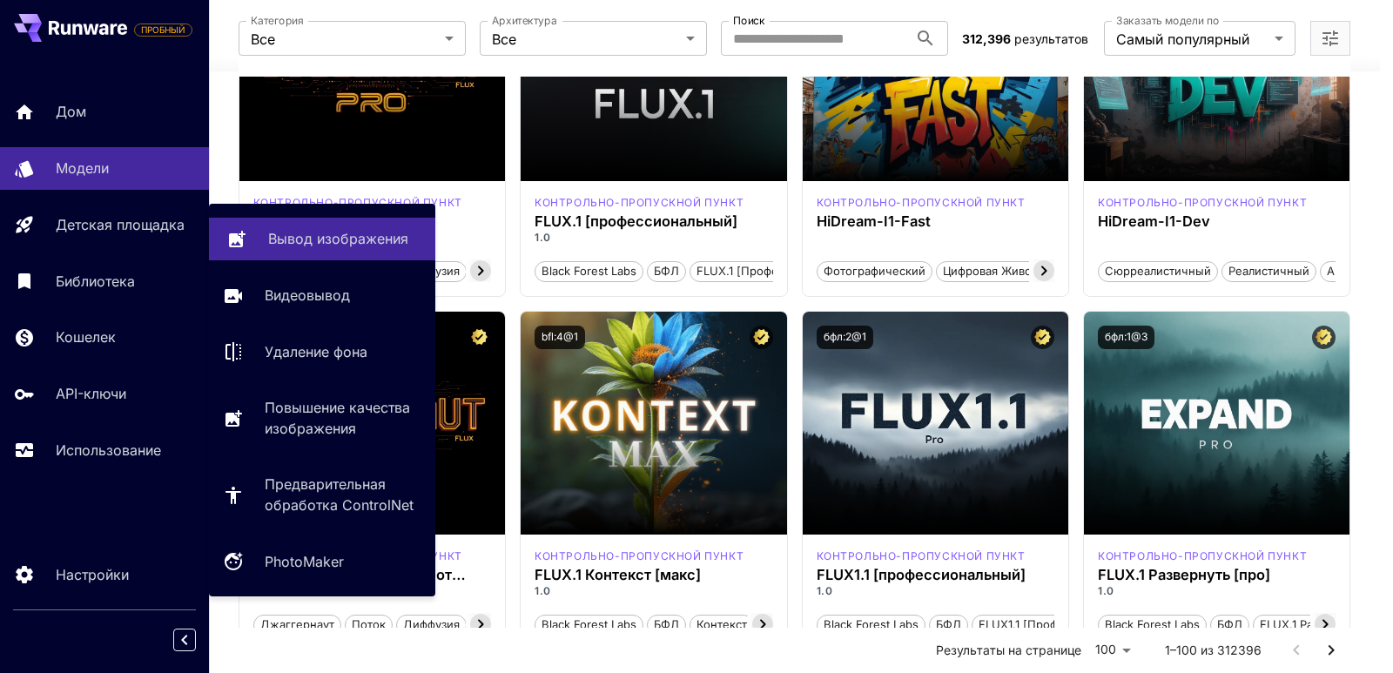
click at [346, 252] on link "Вывод изображения" at bounding box center [322, 239] width 226 height 43
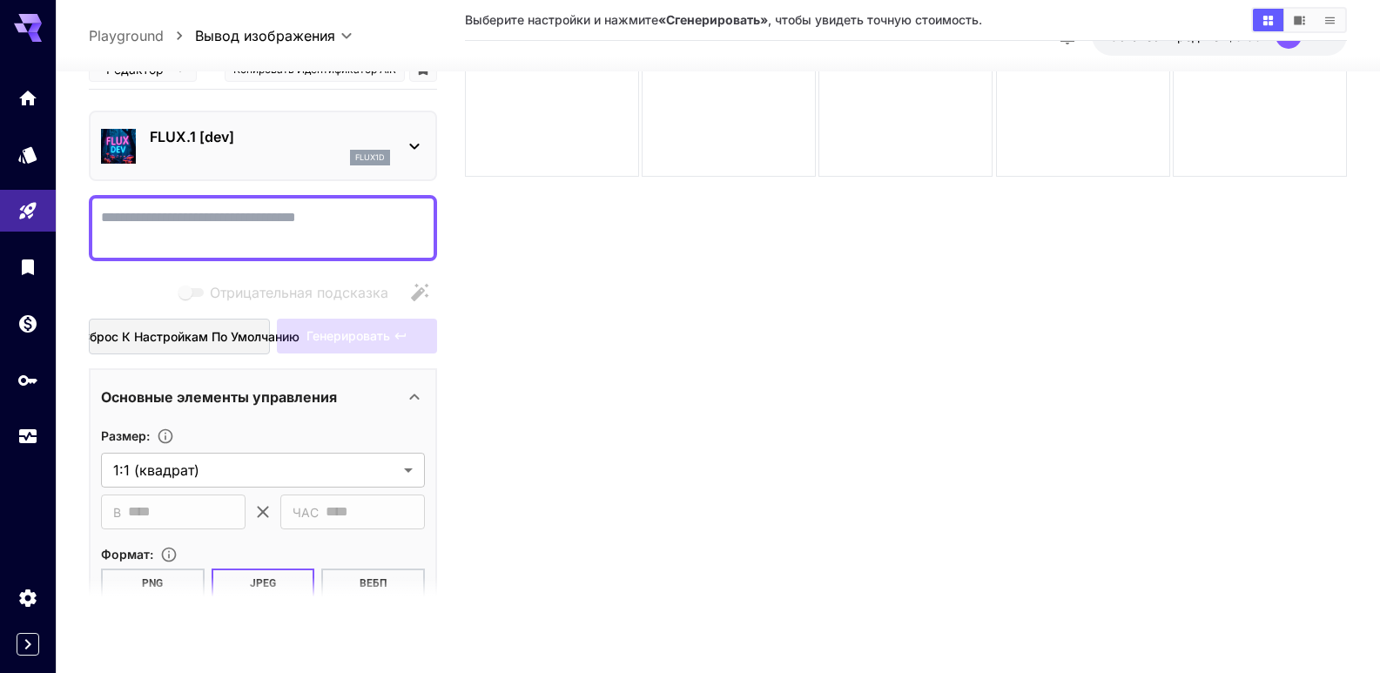
click at [414, 146] on icon at bounding box center [414, 146] width 21 height 21
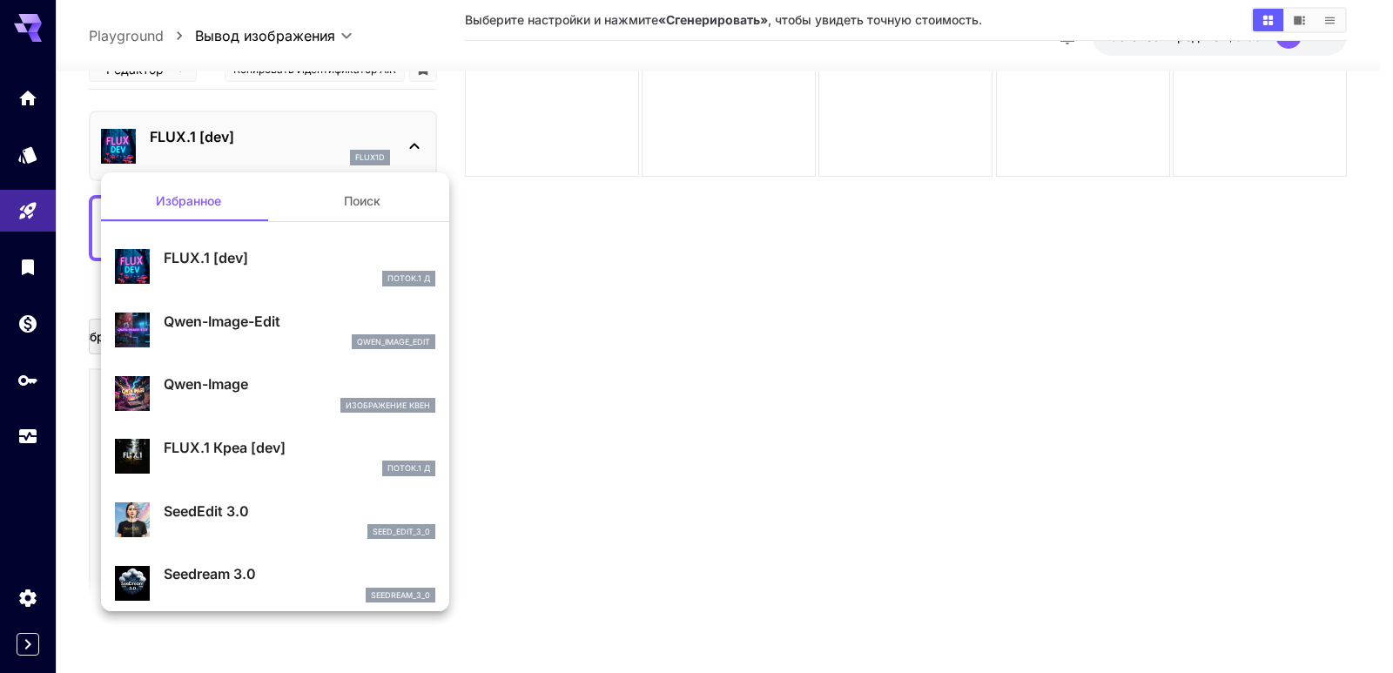
click at [354, 204] on font "Поиск" at bounding box center [362, 200] width 37 height 15
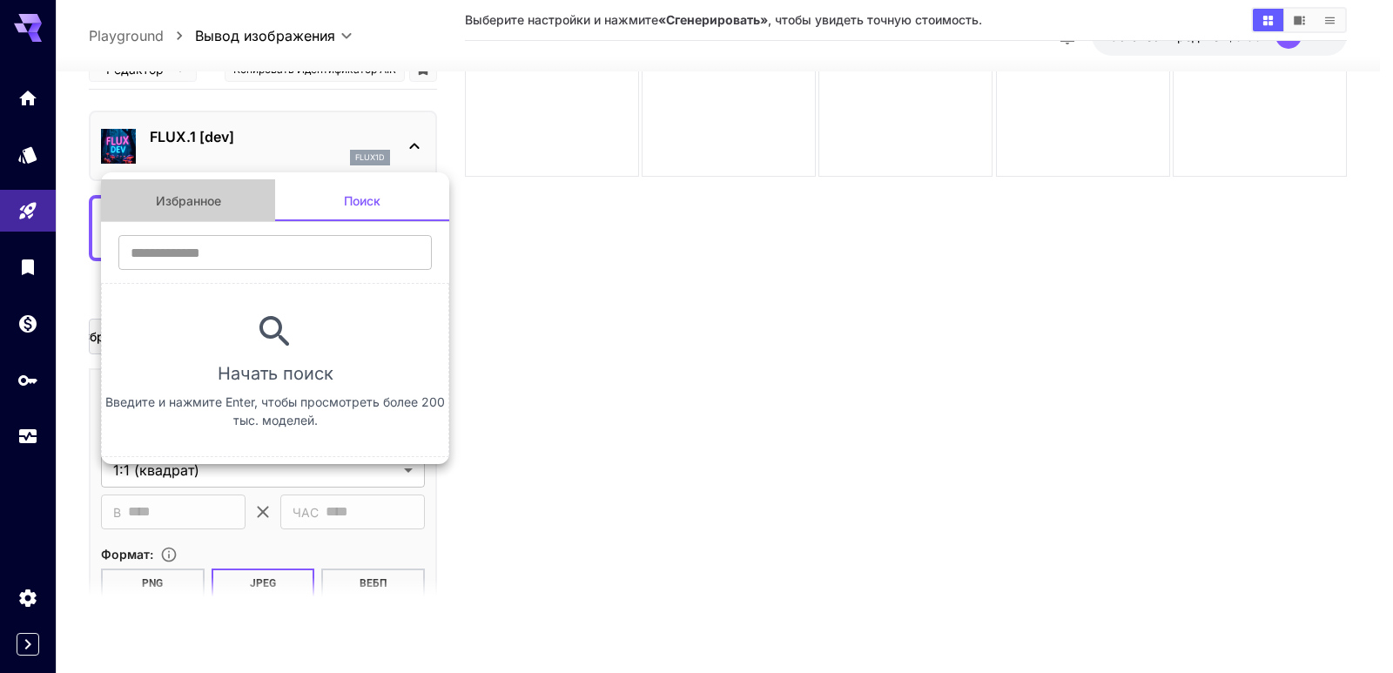
click at [201, 205] on font "Избранное" at bounding box center [188, 200] width 65 height 15
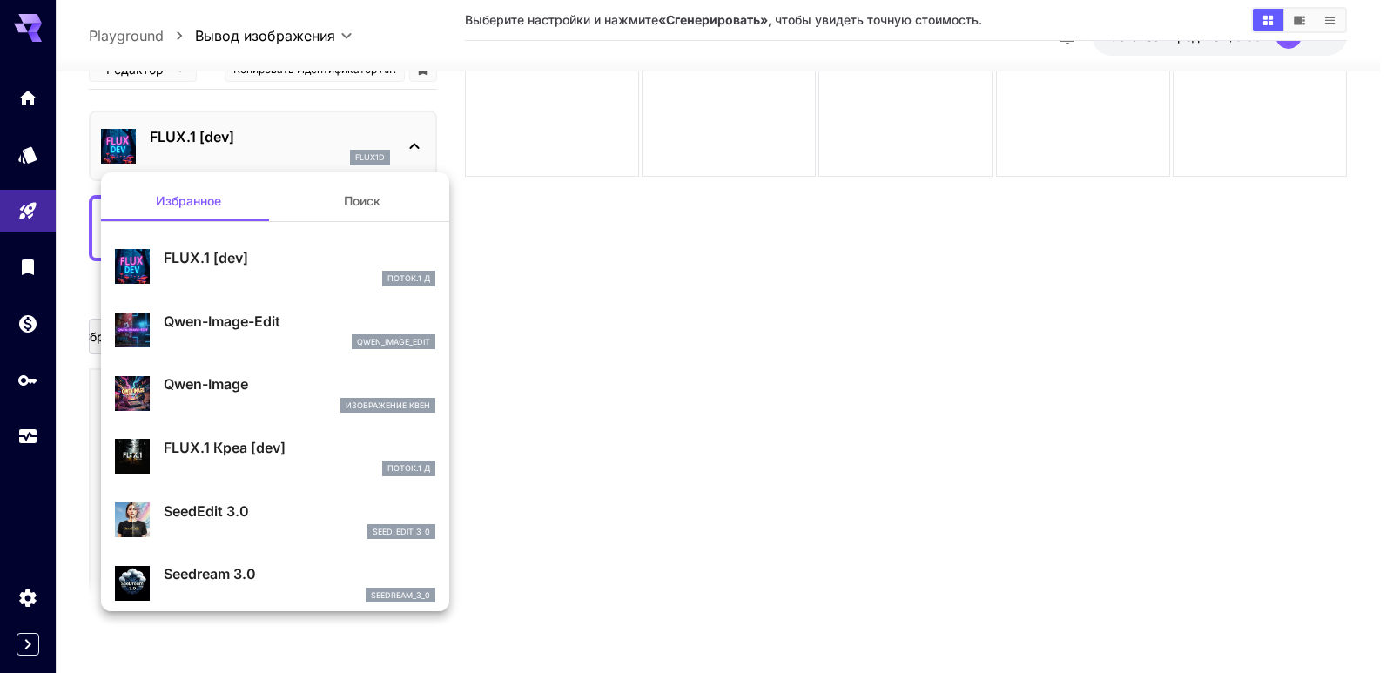
click at [192, 262] on font "FLUX.1 [dev]" at bounding box center [206, 257] width 84 height 17
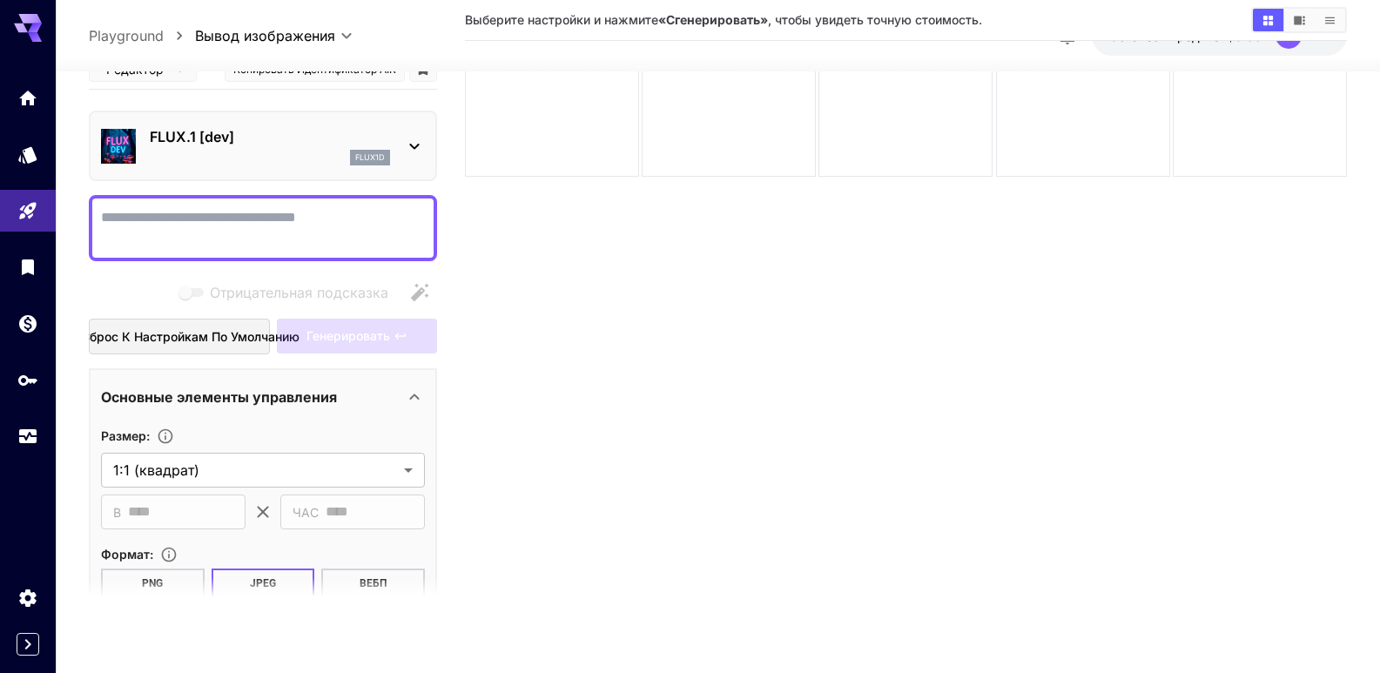
click at [232, 222] on textarea "Отрицательная подсказка" at bounding box center [263, 228] width 324 height 42
click at [199, 207] on textarea "Отрицательная подсказка" at bounding box center [263, 228] width 324 height 42
paste textarea "**********"
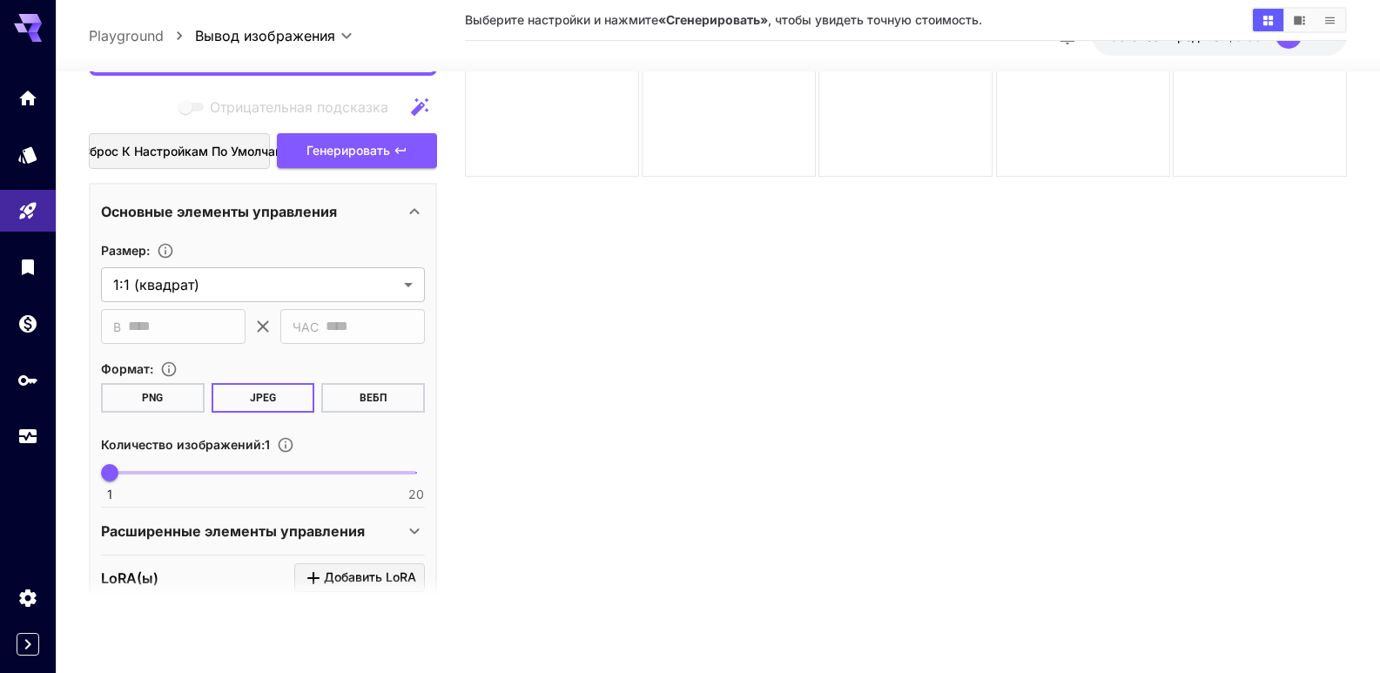
scroll to position [261, 0]
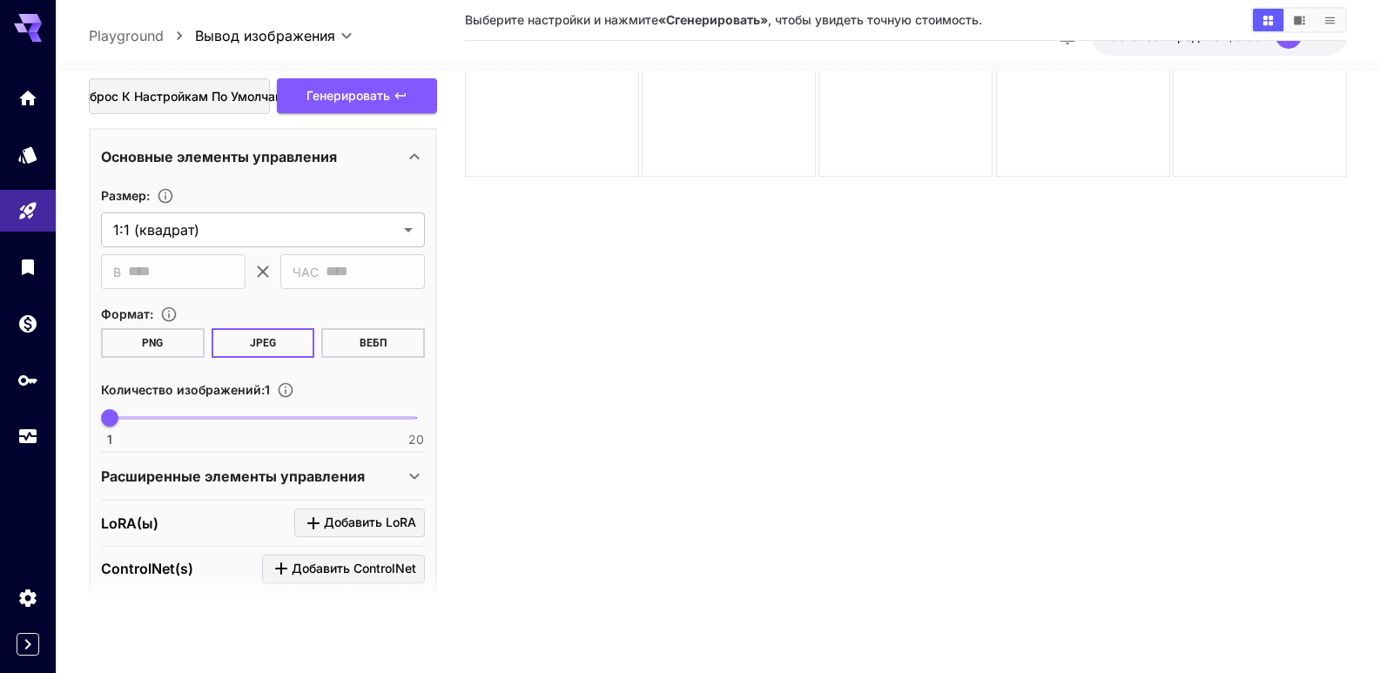
type textarea "**********"
click at [383, 345] on font "ВЕБП" at bounding box center [373, 343] width 27 height 12
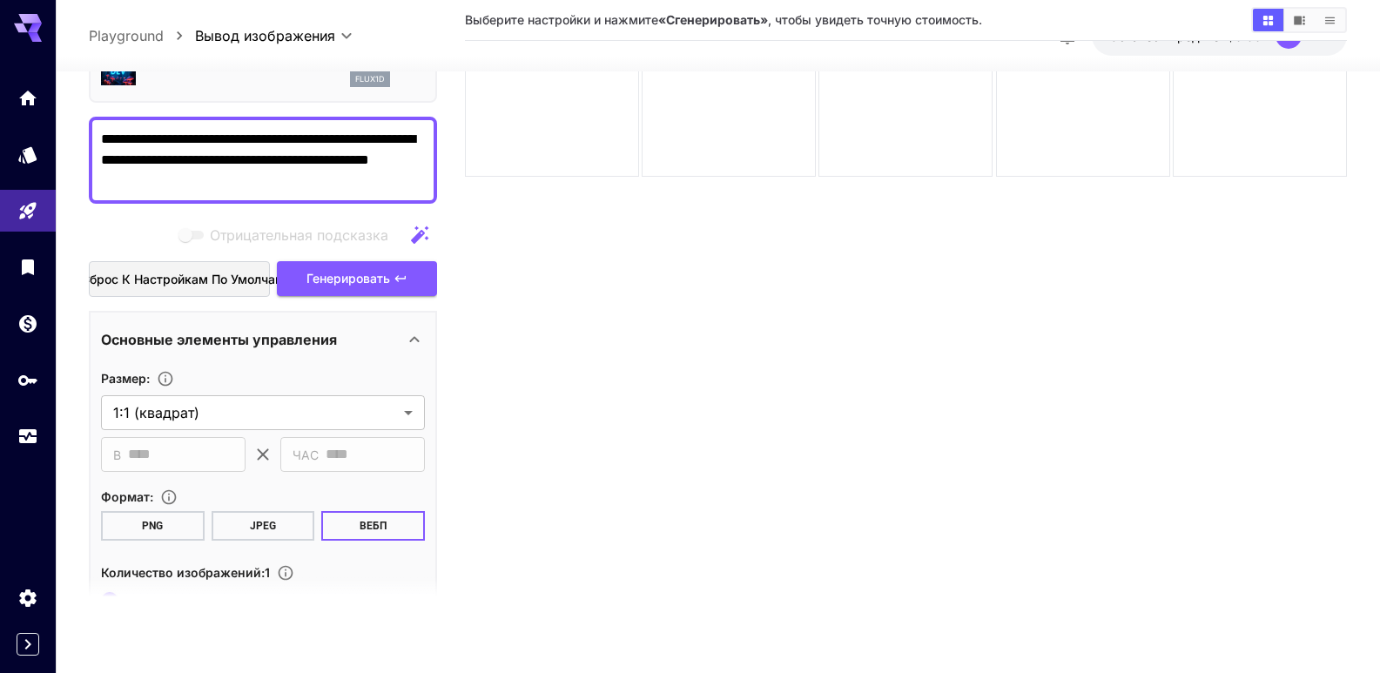
scroll to position [0, 0]
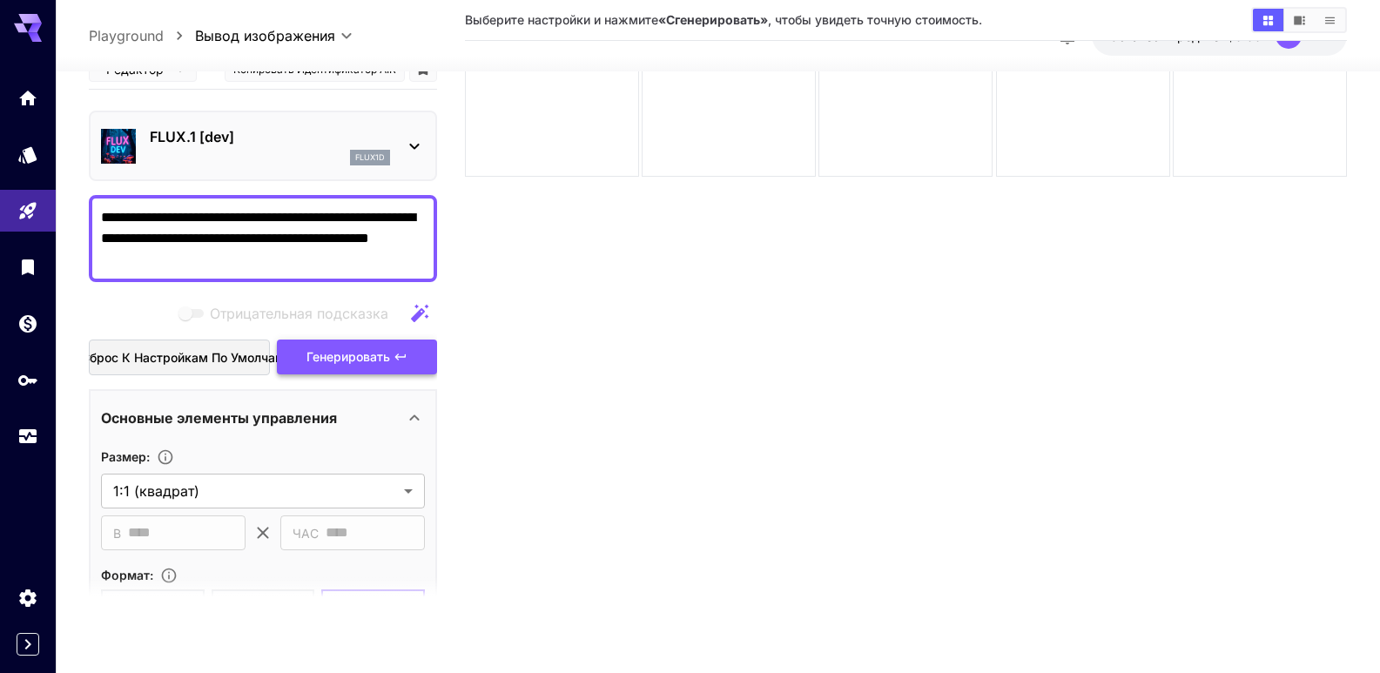
click at [355, 354] on font "Генерировать" at bounding box center [348, 356] width 84 height 15
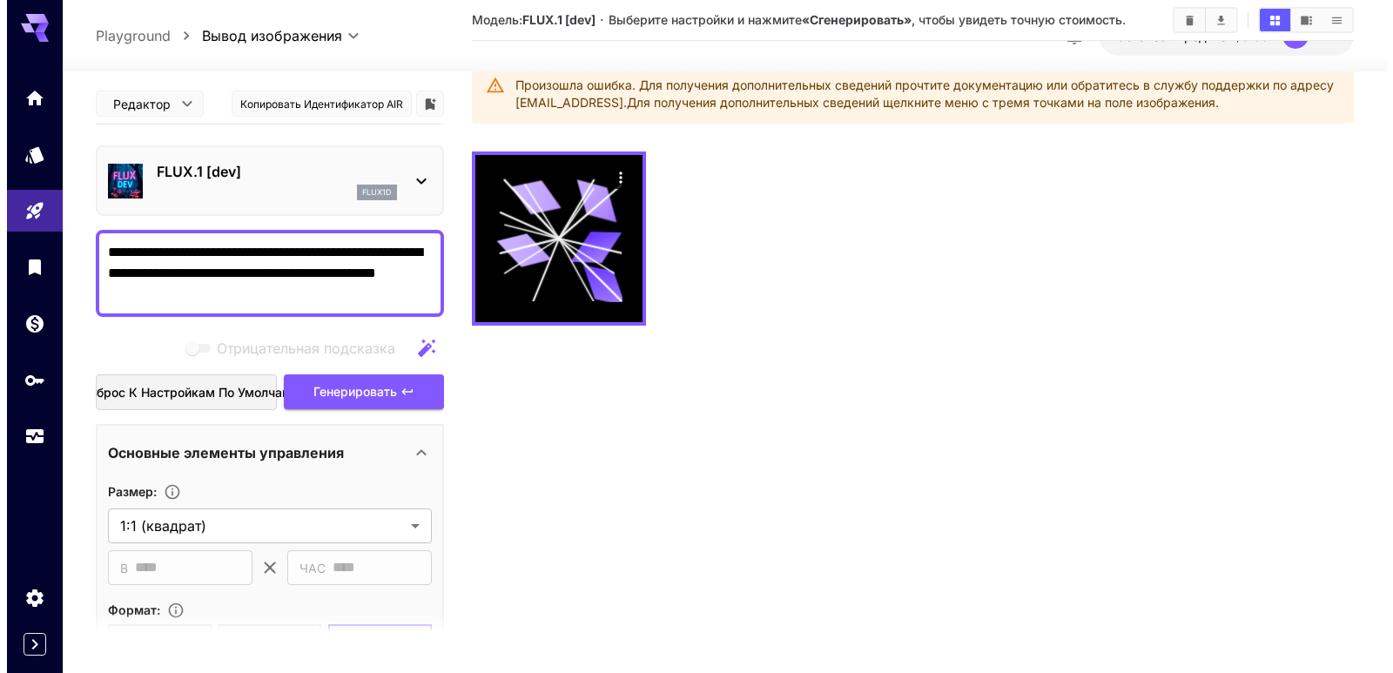
scroll to position [50, 0]
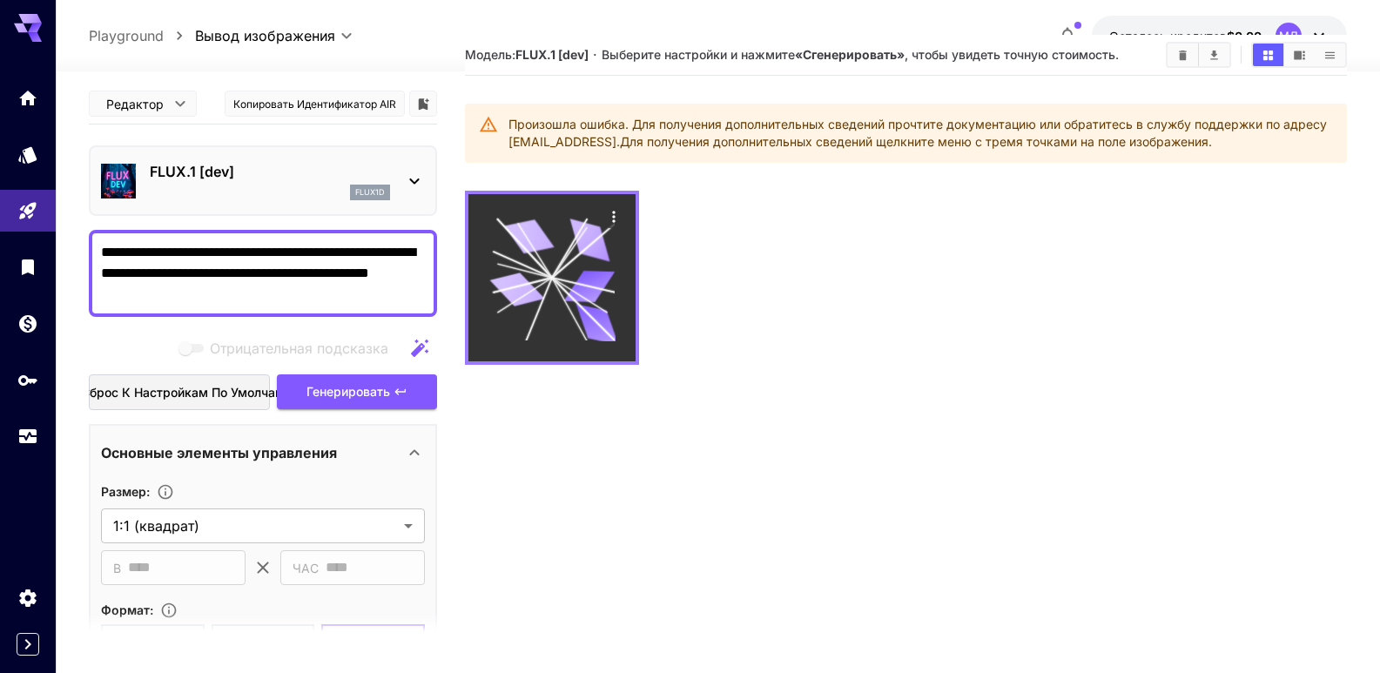
click at [580, 279] on icon at bounding box center [588, 286] width 51 height 32
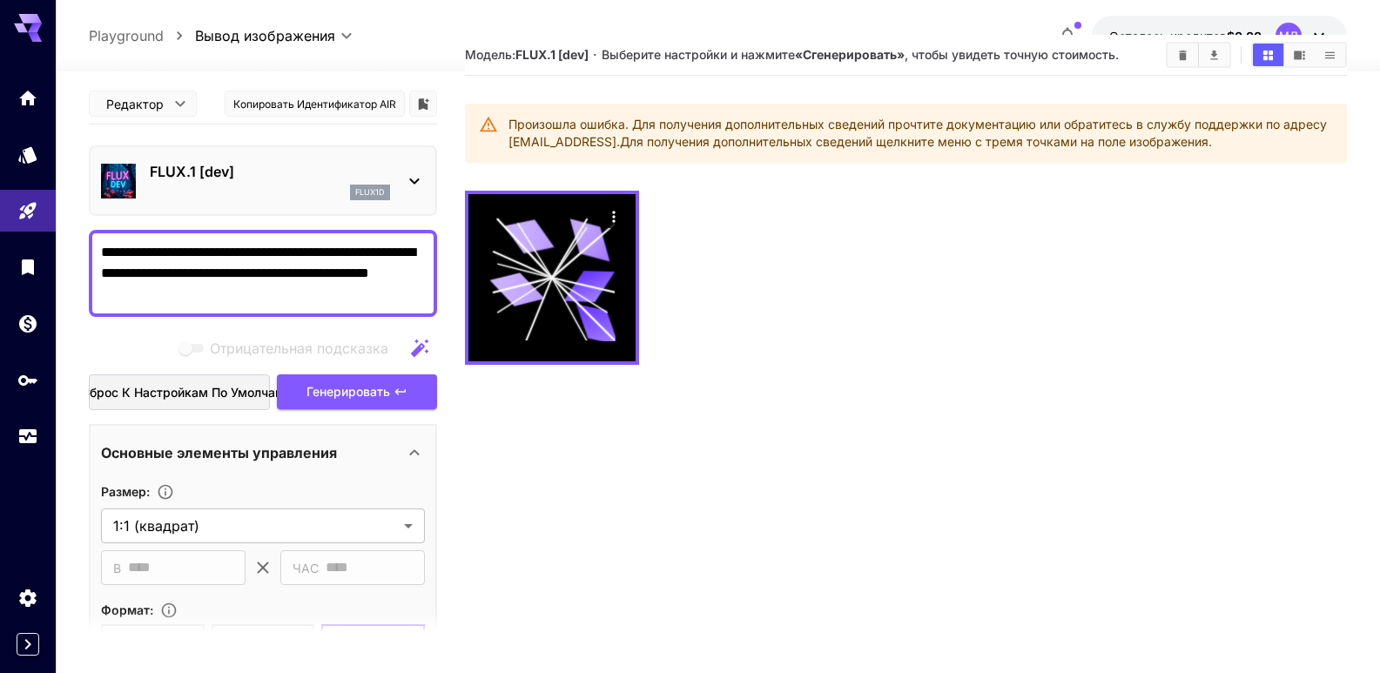
click at [707, 252] on div at bounding box center [906, 278] width 882 height 174
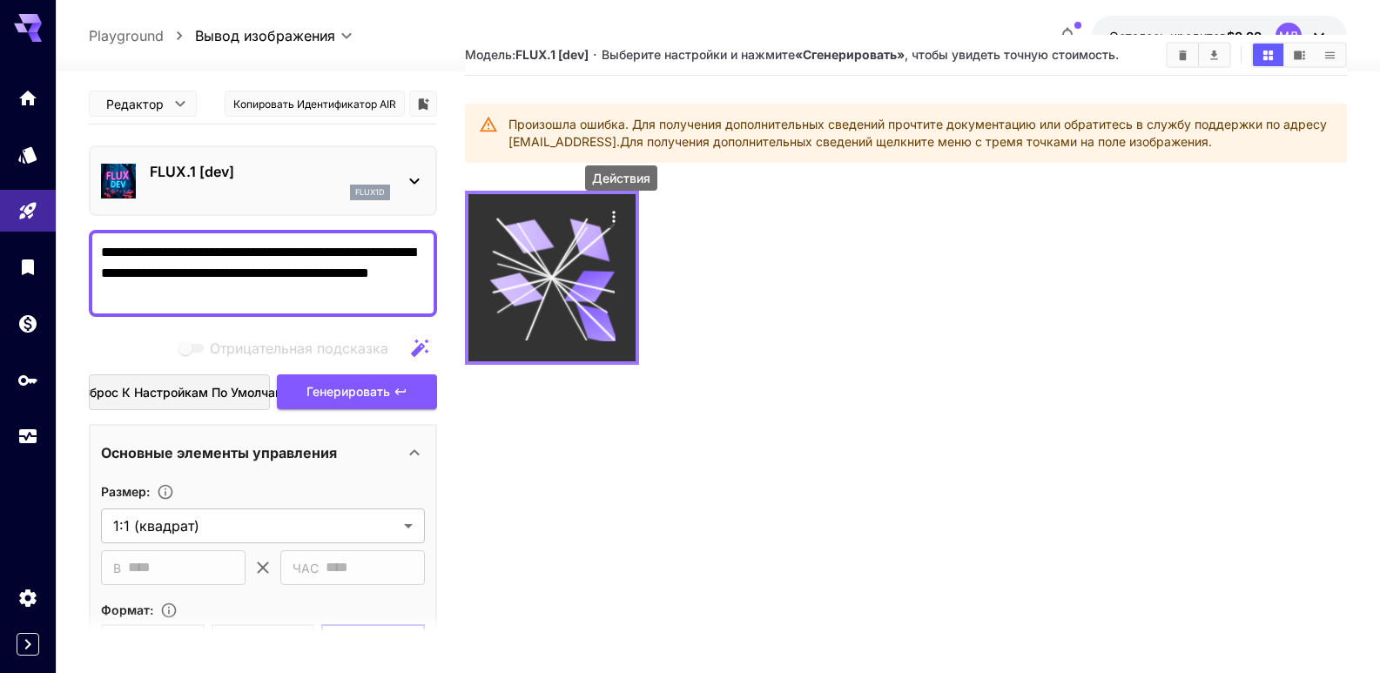
click at [615, 216] on icon "Действия" at bounding box center [613, 216] width 3 height 11
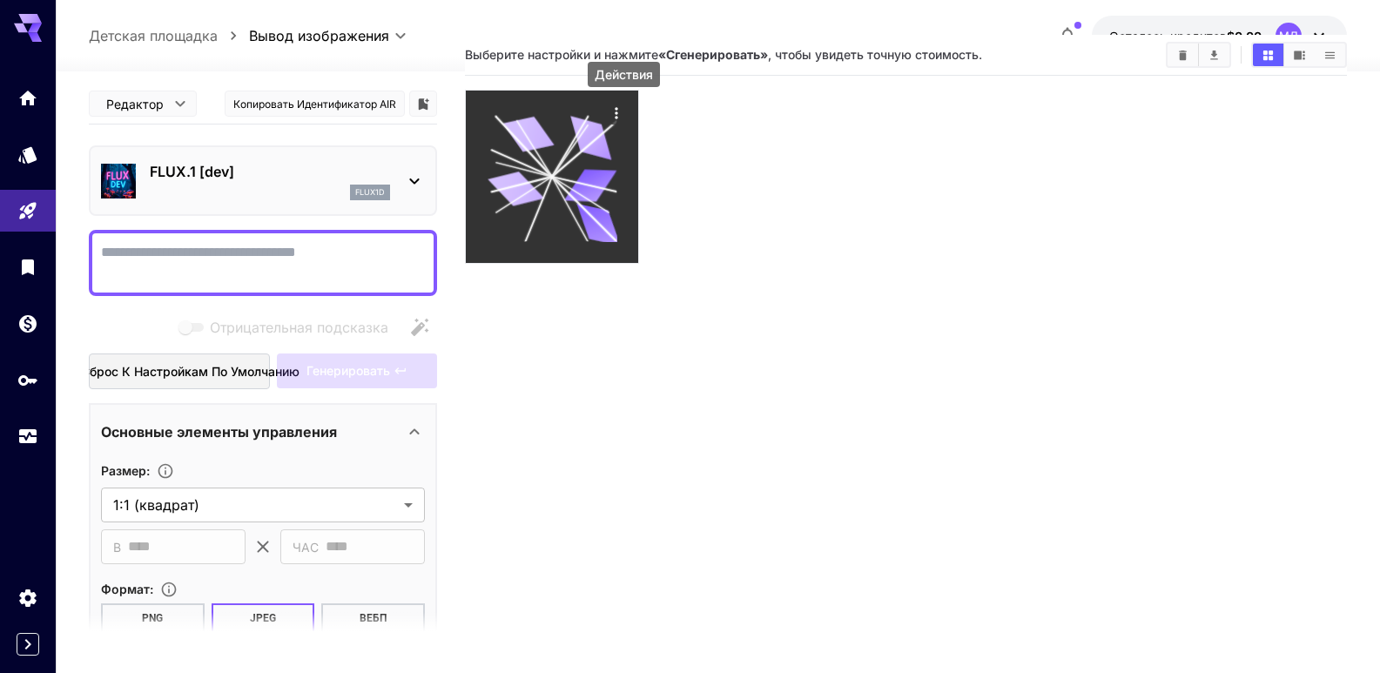
click at [615, 113] on icon "Действия" at bounding box center [616, 112] width 17 height 17
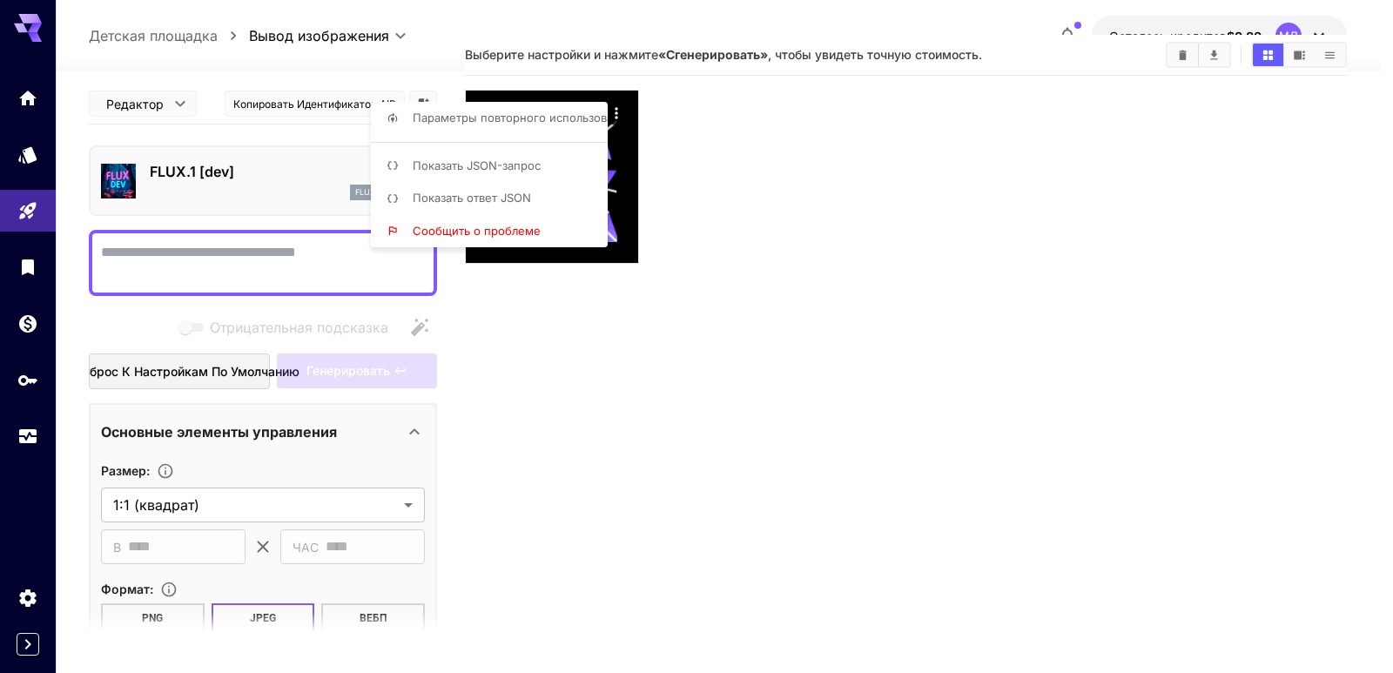
click at [817, 228] on div at bounding box center [696, 336] width 1393 height 673
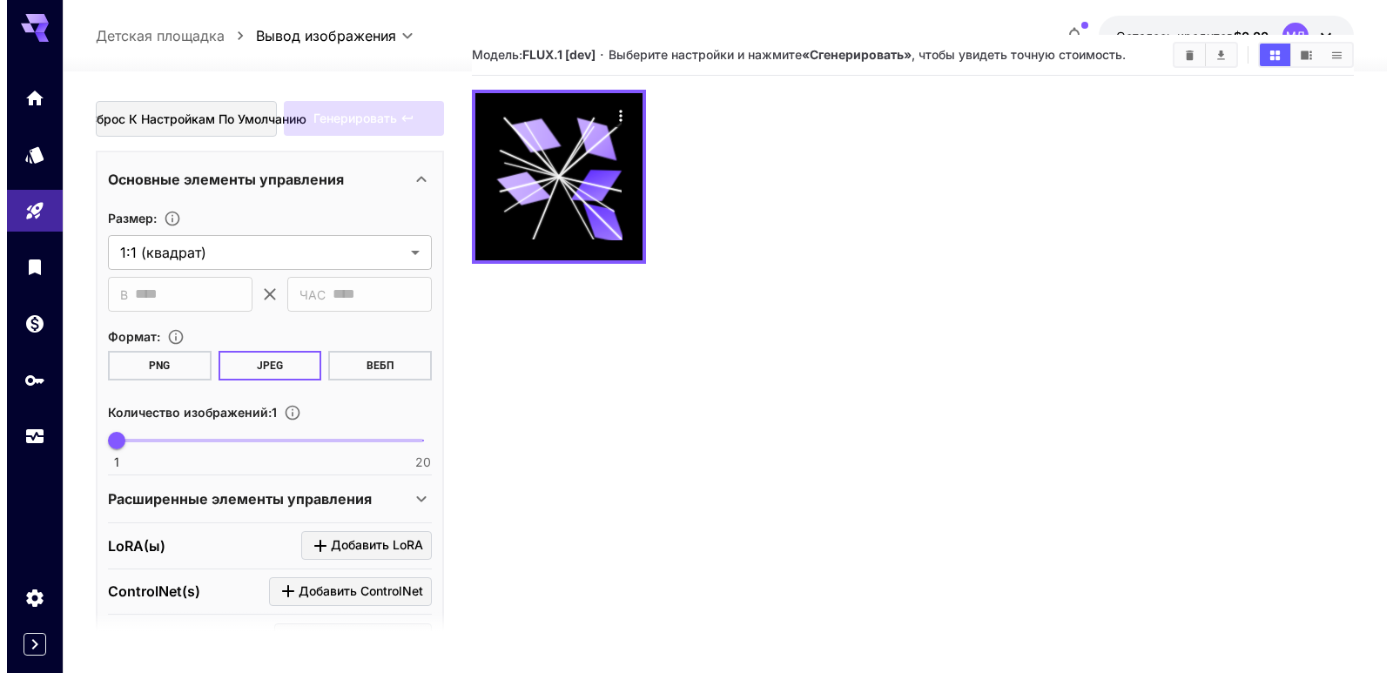
scroll to position [261, 0]
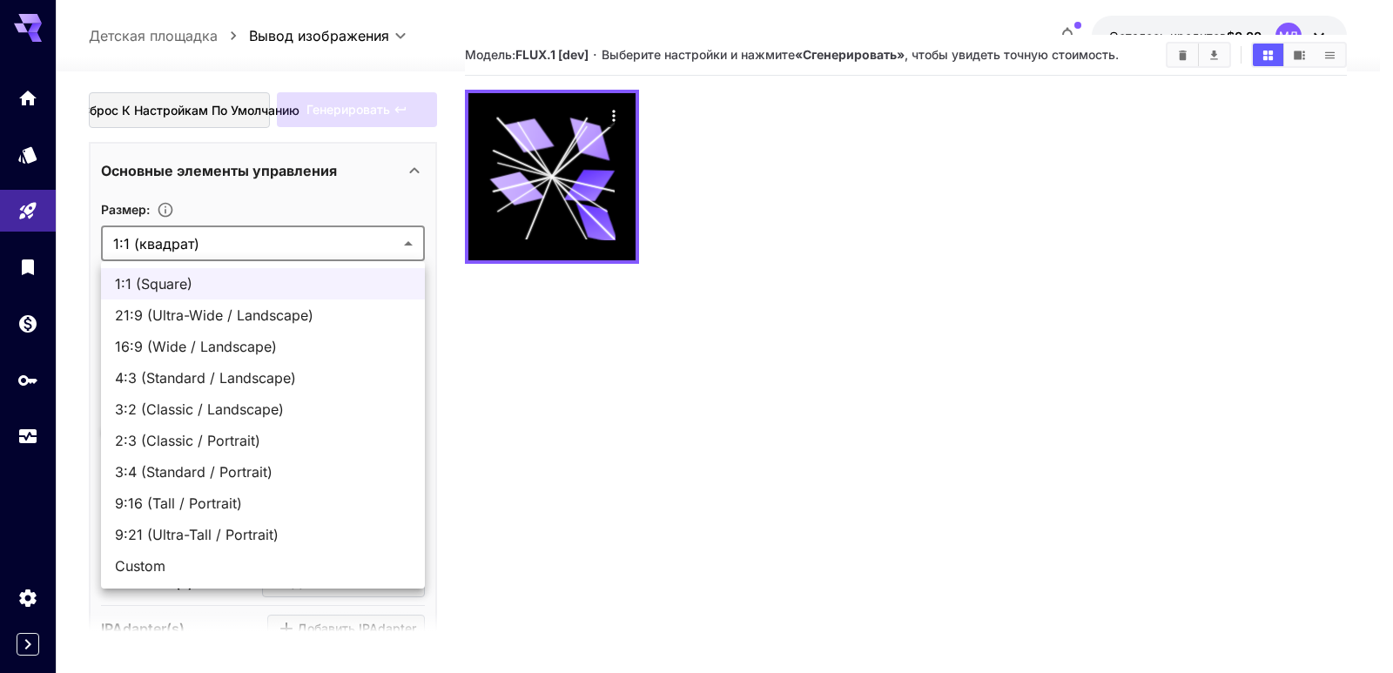
click at [407, 243] on body "**********" at bounding box center [696, 355] width 1393 height 810
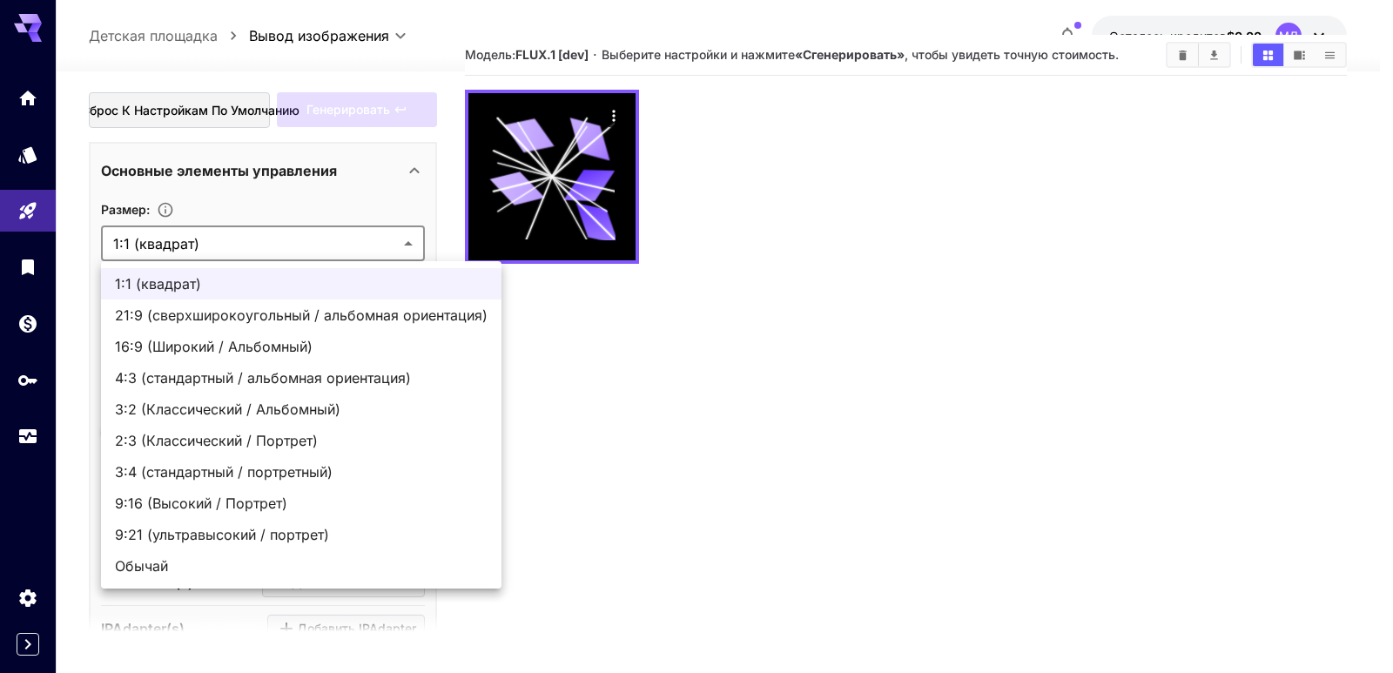
click at [651, 217] on div at bounding box center [696, 336] width 1393 height 673
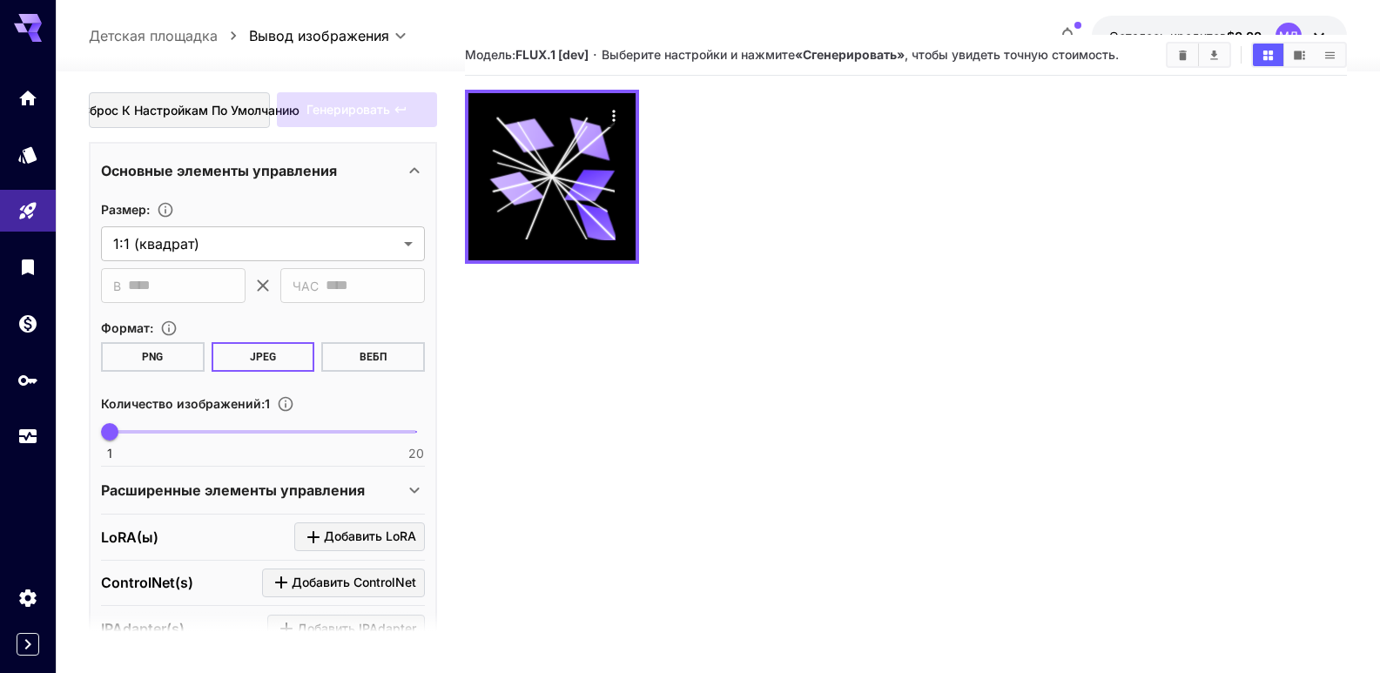
click at [226, 35] on icon "хлебные крошки" at bounding box center [233, 35] width 17 height 17
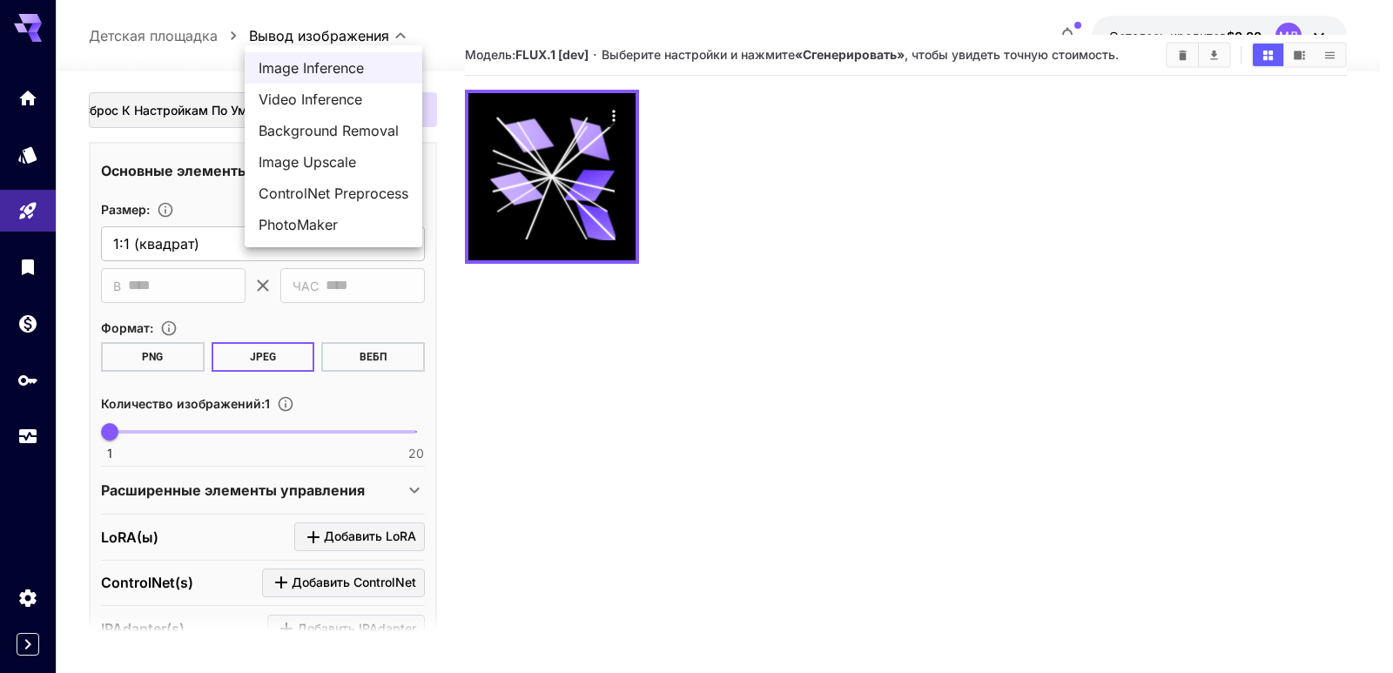
click at [351, 33] on body "**********" at bounding box center [696, 355] width 1393 height 810
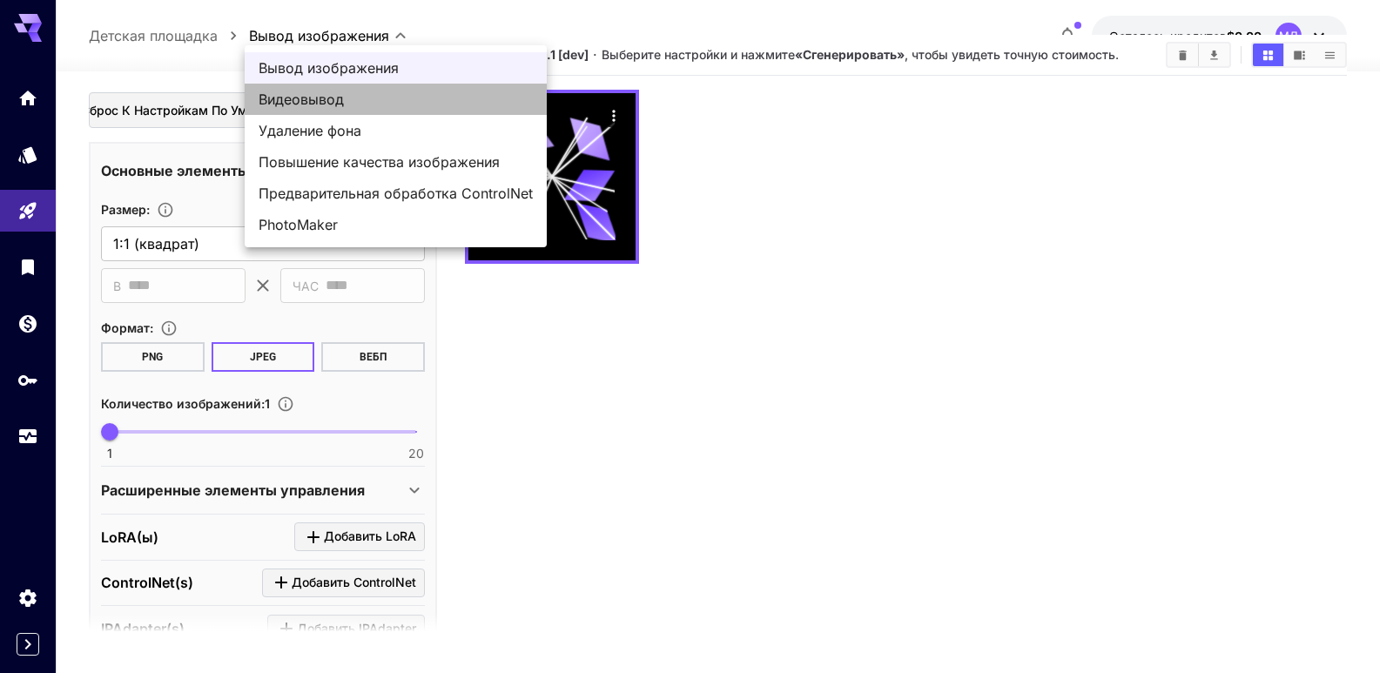
click at [300, 104] on font "Видеовывод" at bounding box center [301, 99] width 85 height 17
type input "**********"
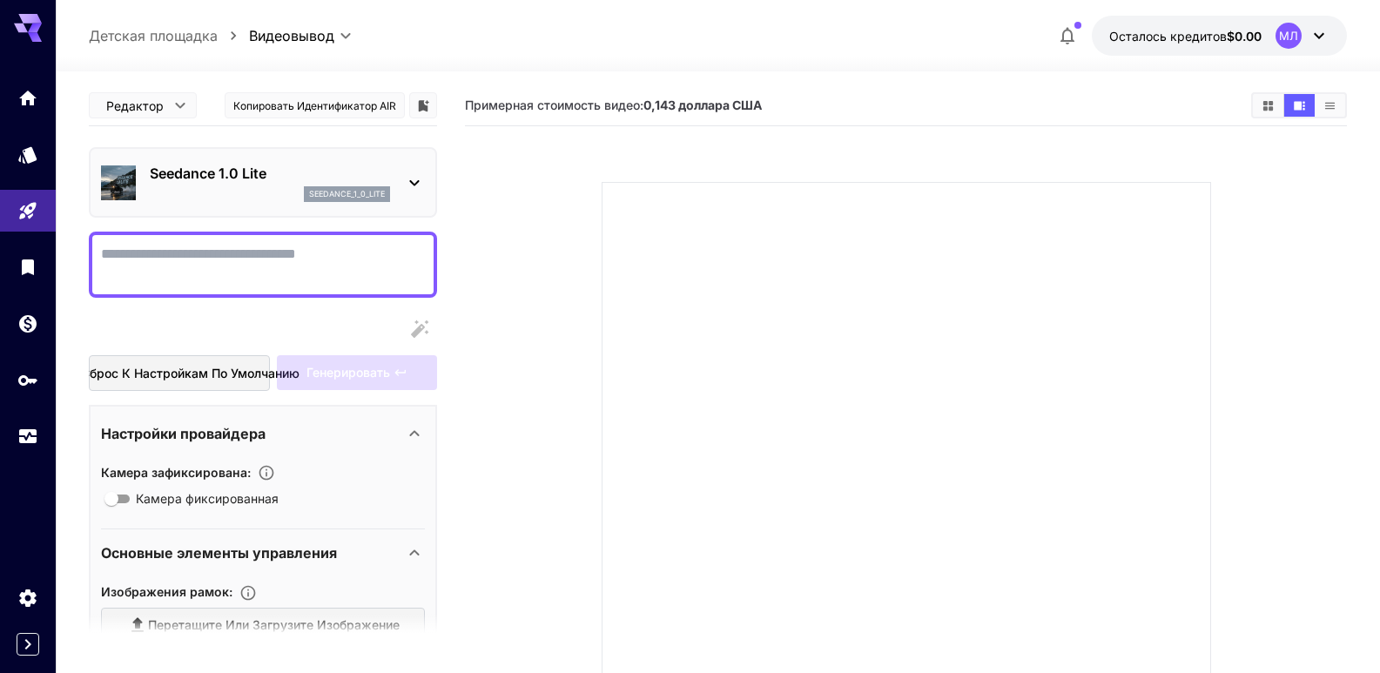
click at [1323, 33] on icon at bounding box center [1318, 35] width 21 height 21
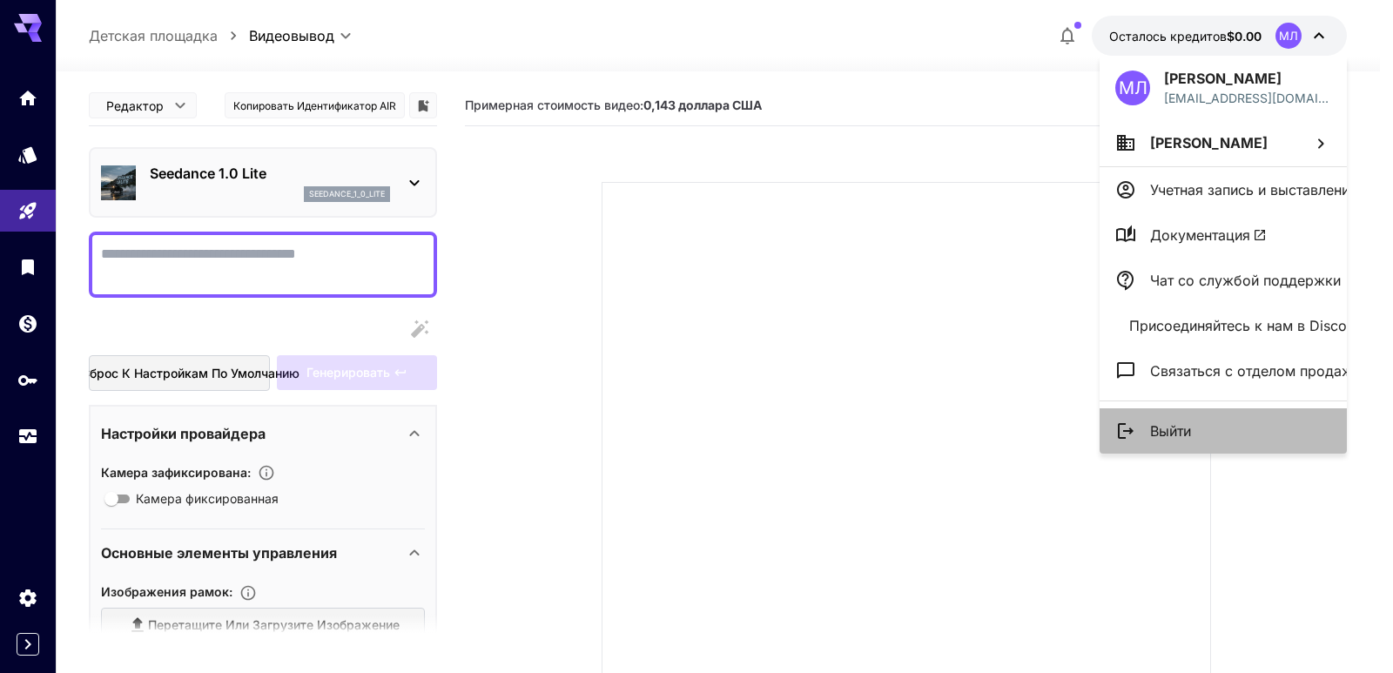
click at [1181, 433] on font "Выйти" at bounding box center [1170, 430] width 41 height 17
